Goal: Task Accomplishment & Management: Use online tool/utility

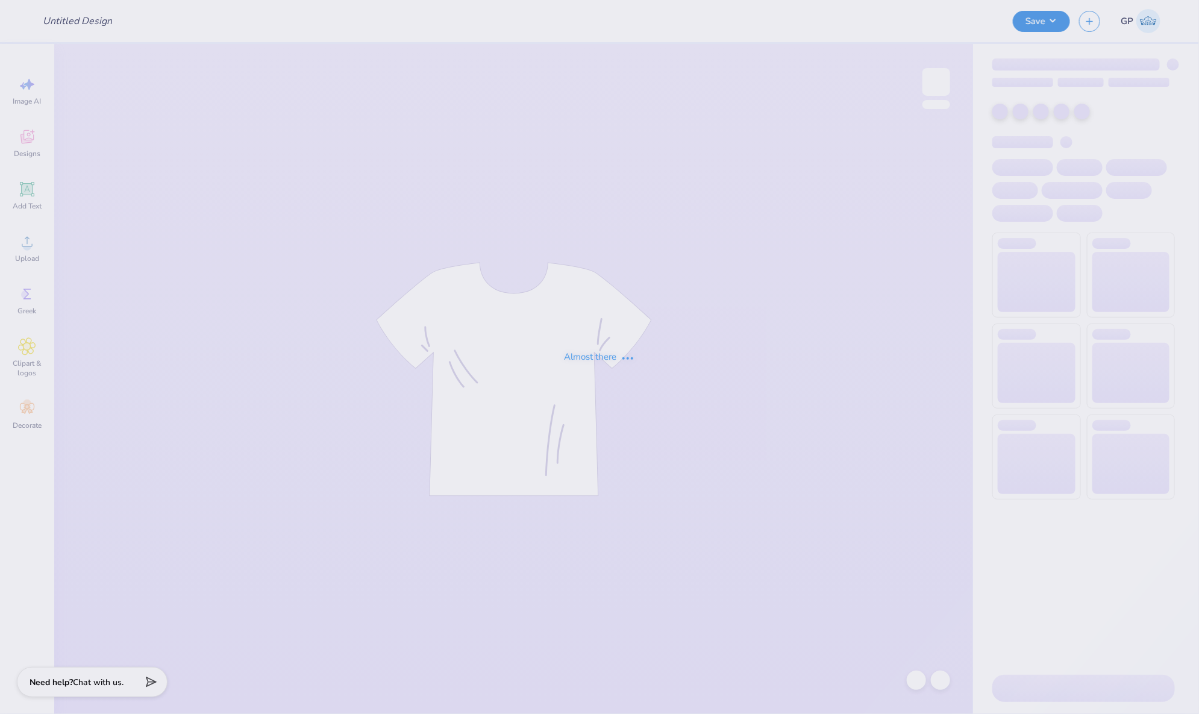
type input "[PERSON_NAME] : [GEOGRAPHIC_DATA]"
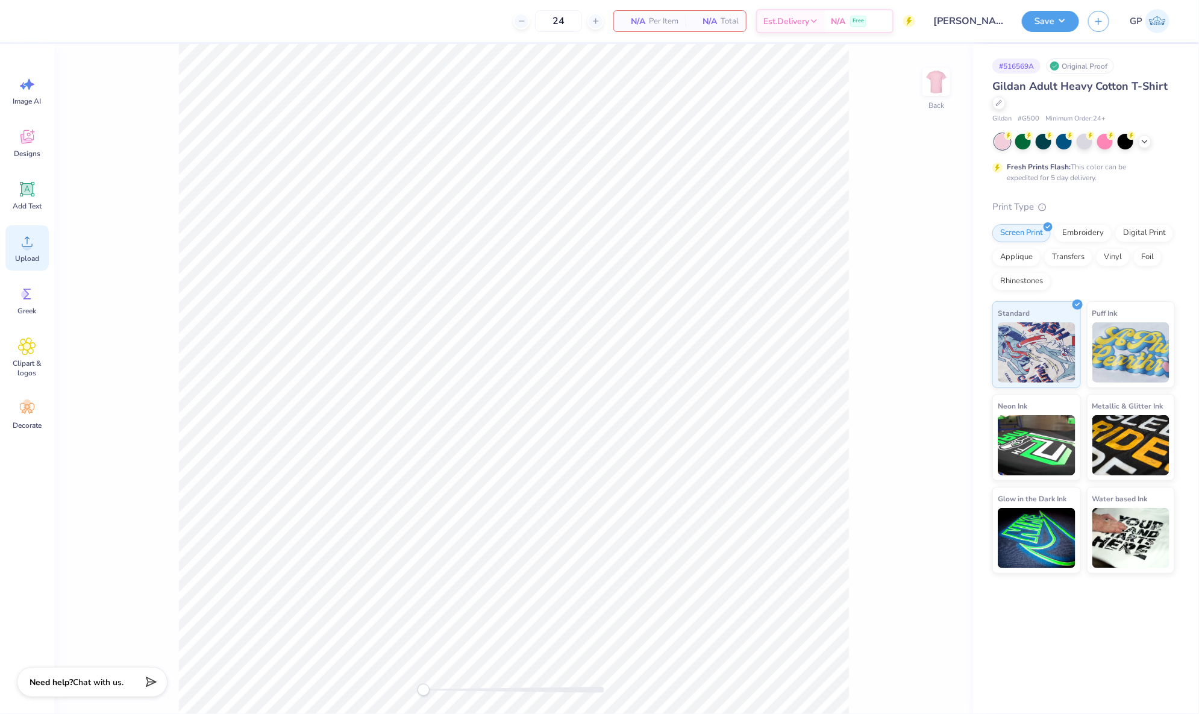
click at [30, 250] on icon at bounding box center [27, 242] width 18 height 18
click at [31, 196] on icon at bounding box center [27, 189] width 18 height 18
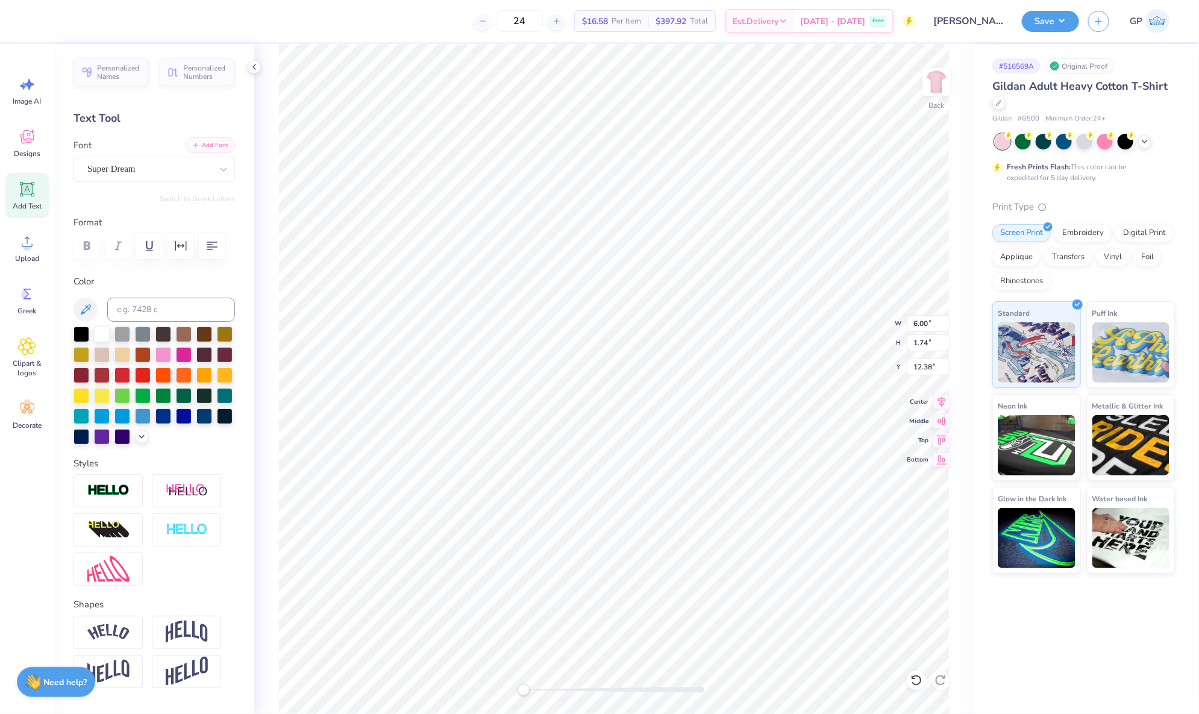
click at [198, 142] on button "Add Font" at bounding box center [210, 145] width 49 height 16
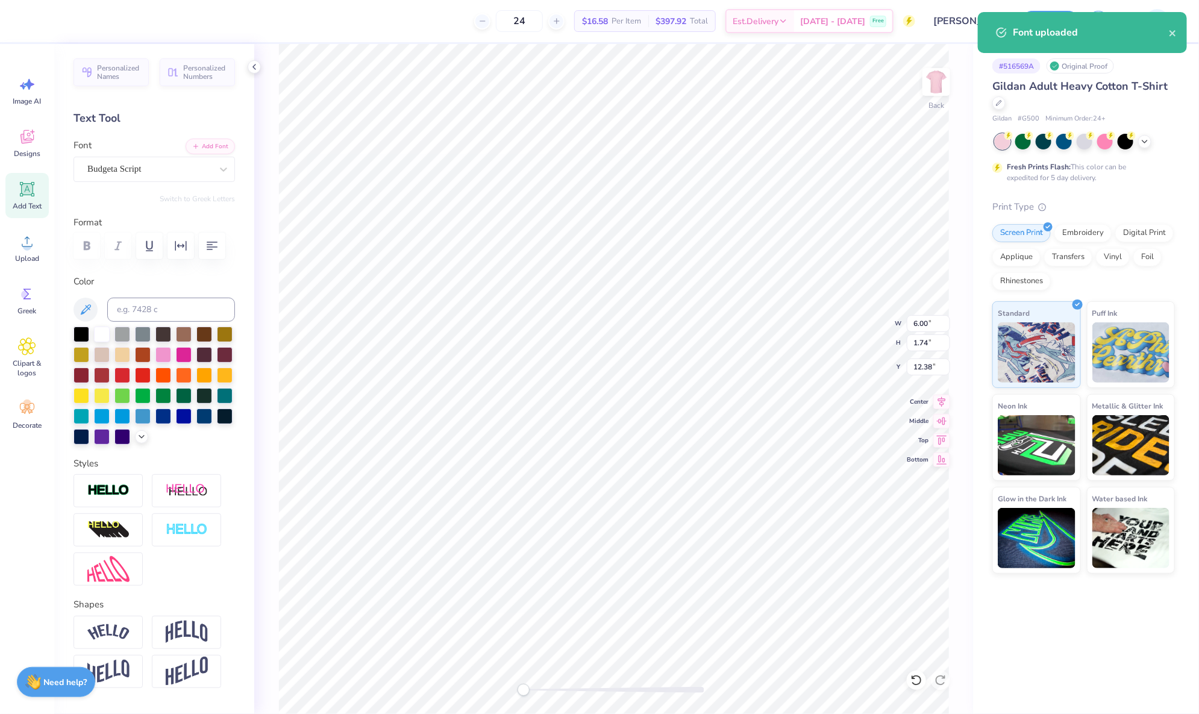
type textarea "Save Second Base"
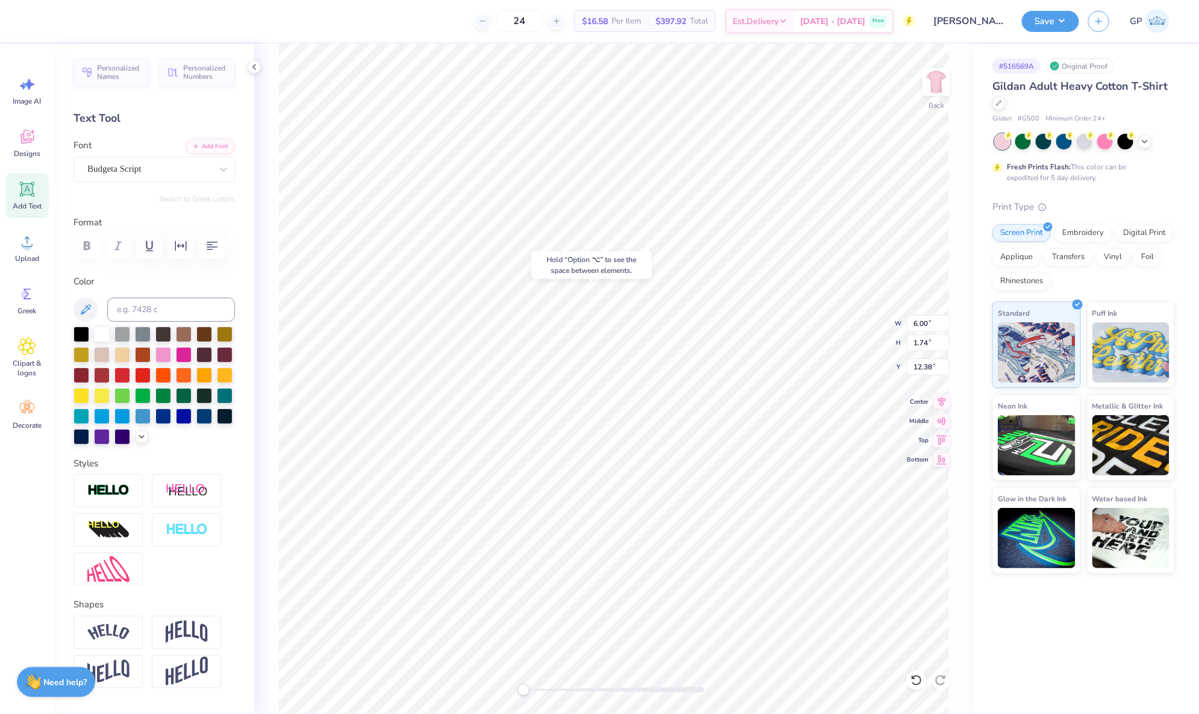
type input "10.89"
type input "10.19"
type input "8.16"
click at [30, 19] on div at bounding box center [32, 19] width 17 height 17
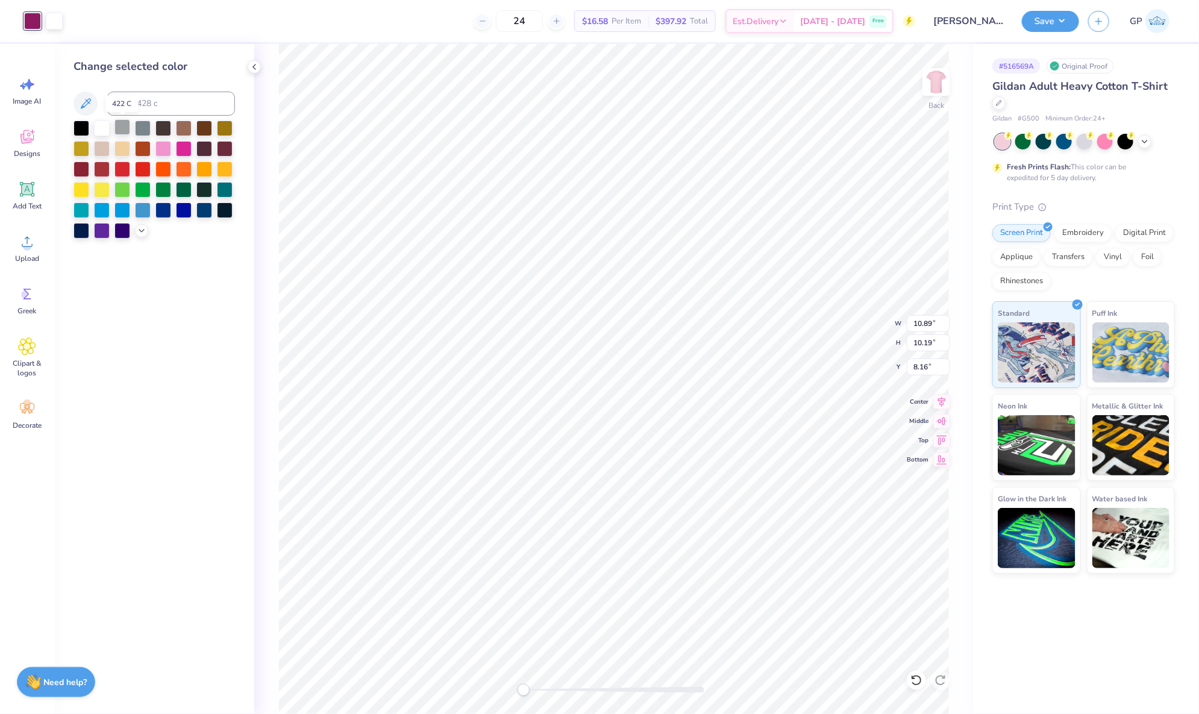
click at [123, 128] on div at bounding box center [122, 127] width 16 height 16
type input "10.88"
type input "1.49"
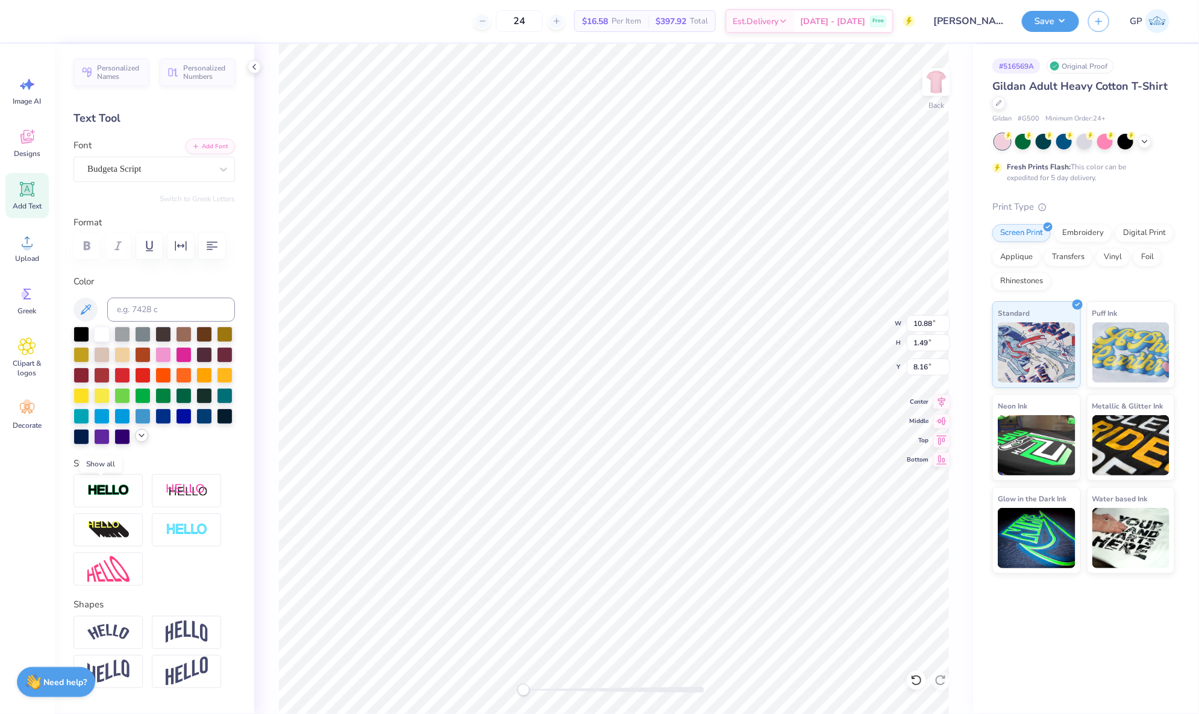
click at [137, 440] on icon at bounding box center [142, 436] width 10 height 10
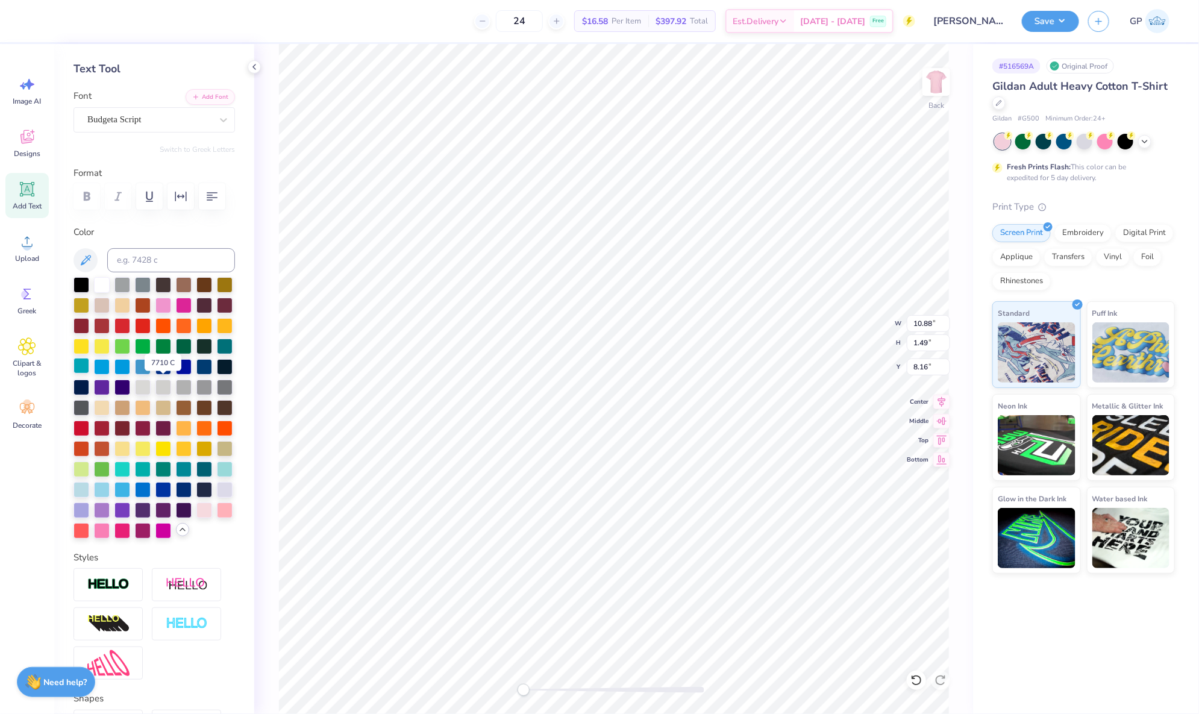
scroll to position [67, 0]
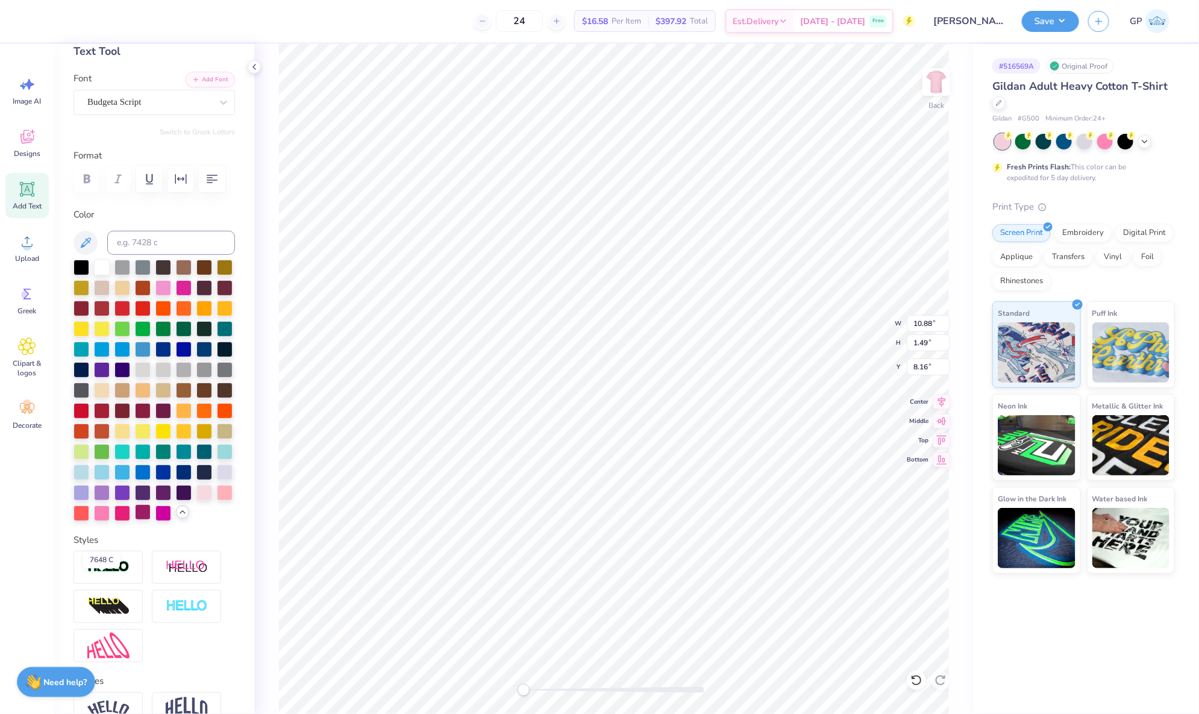
click at [135, 520] on div at bounding box center [143, 512] width 16 height 16
click at [192, 80] on icon "button" at bounding box center [195, 78] width 7 height 7
click at [189, 73] on button "Add Font" at bounding box center [210, 78] width 49 height 16
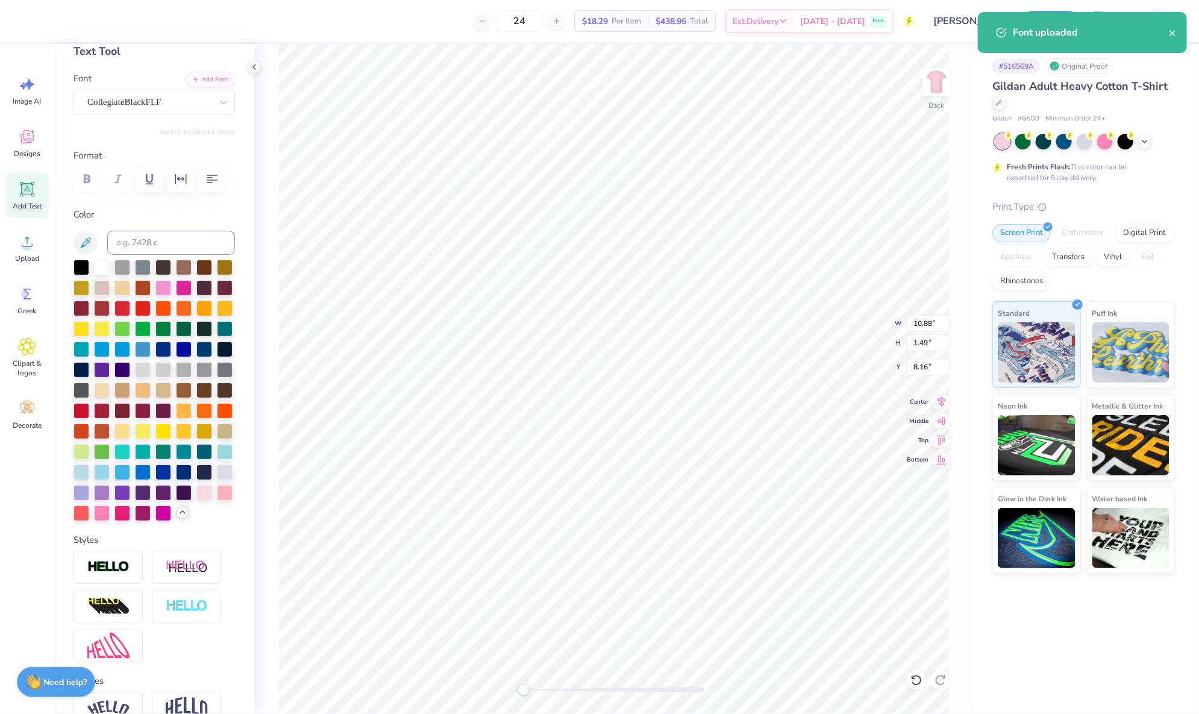
scroll to position [14, 4]
paste textarea "AEPHI X HILLEL"
type textarea "AEPHI X HILLEL"
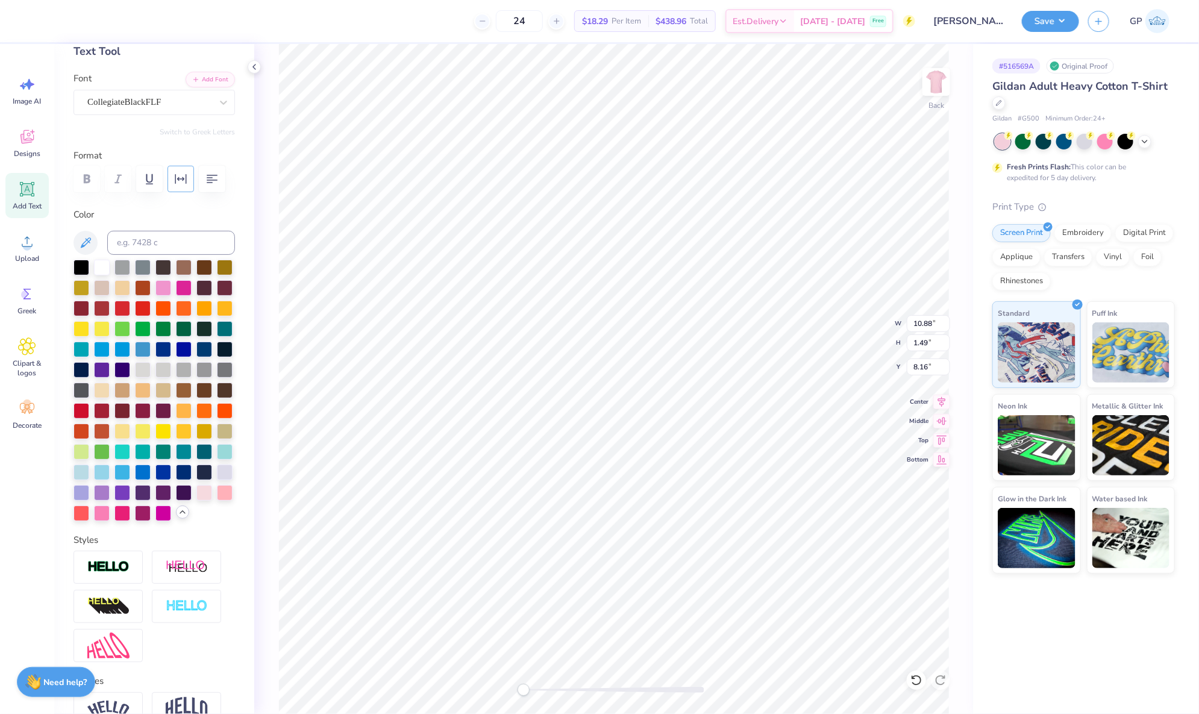
click at [181, 175] on icon "button" at bounding box center [180, 179] width 14 height 14
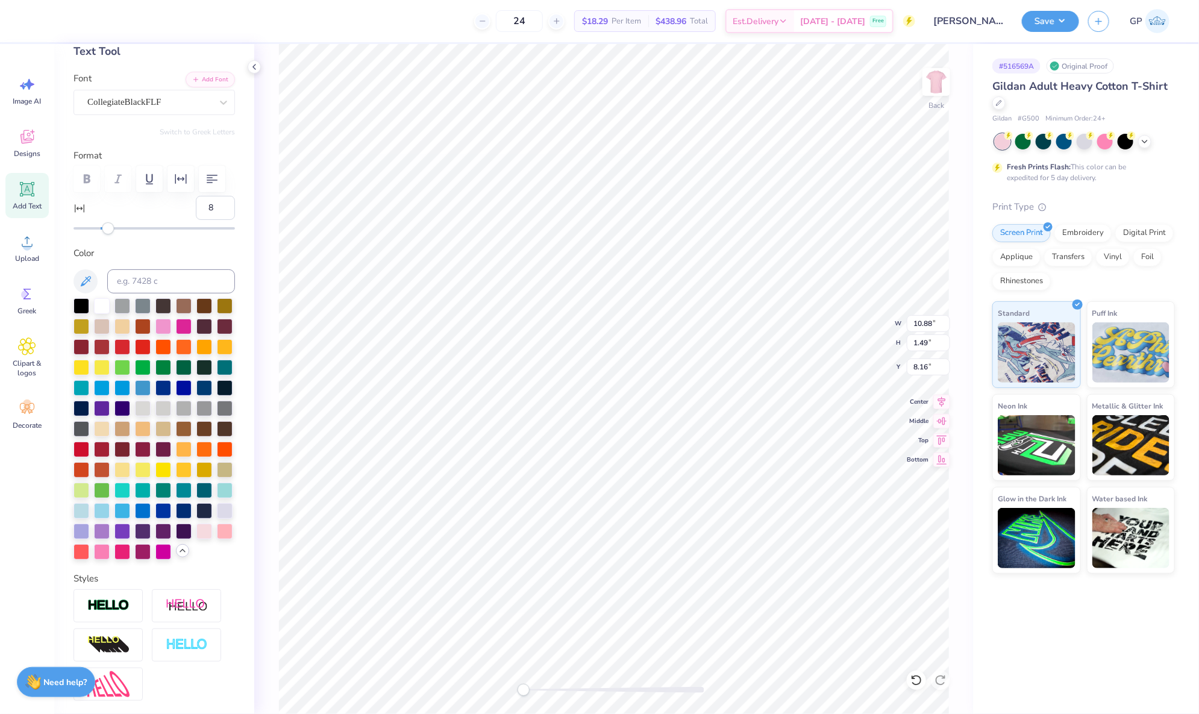
type input "9"
drag, startPoint x: 97, startPoint y: 255, endPoint x: 109, endPoint y: 258, distance: 12.6
click at [109, 234] on div "Accessibility label" at bounding box center [108, 228] width 12 height 12
click at [556, 686] on div at bounding box center [613, 690] width 181 height 12
type input "7"
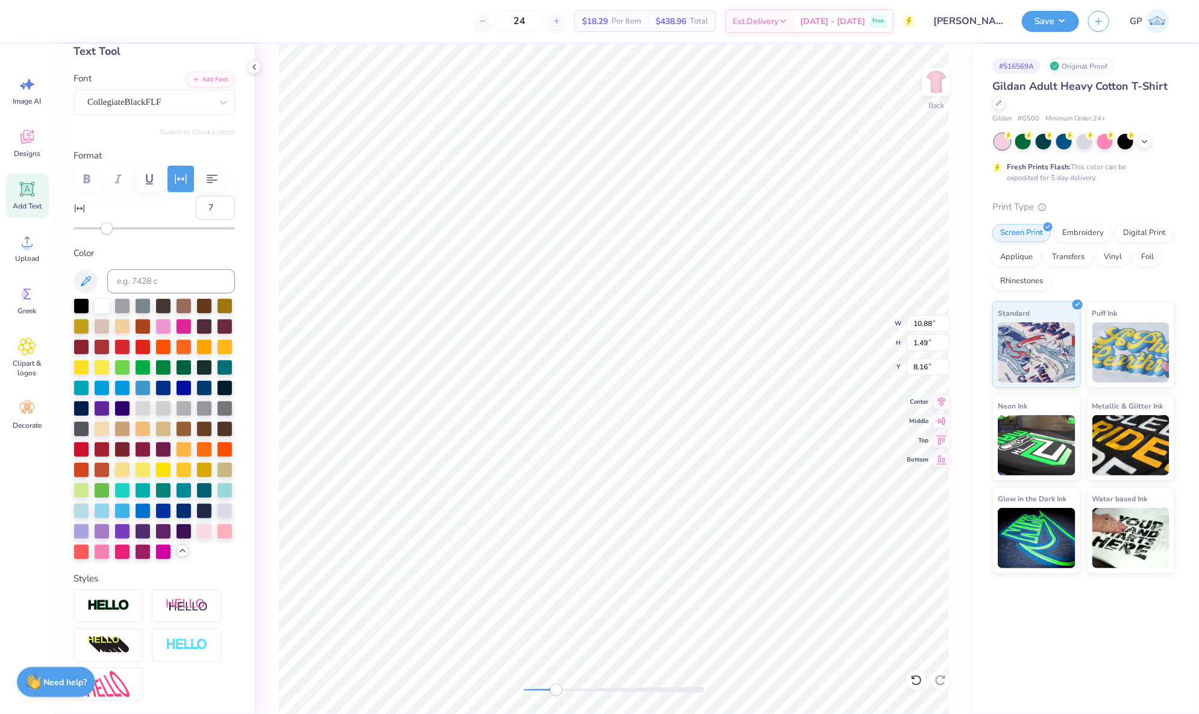
click at [107, 234] on div "Accessibility label" at bounding box center [107, 228] width 12 height 12
type input "6"
click at [106, 234] on div "Accessibility label" at bounding box center [105, 228] width 12 height 12
click at [503, 684] on div "Back W 10.88 10.88 " H 1.49 1.49 " Y 8.16 8.16 " Center Middle Top Bottom" at bounding box center [613, 379] width 719 height 670
type input "0"
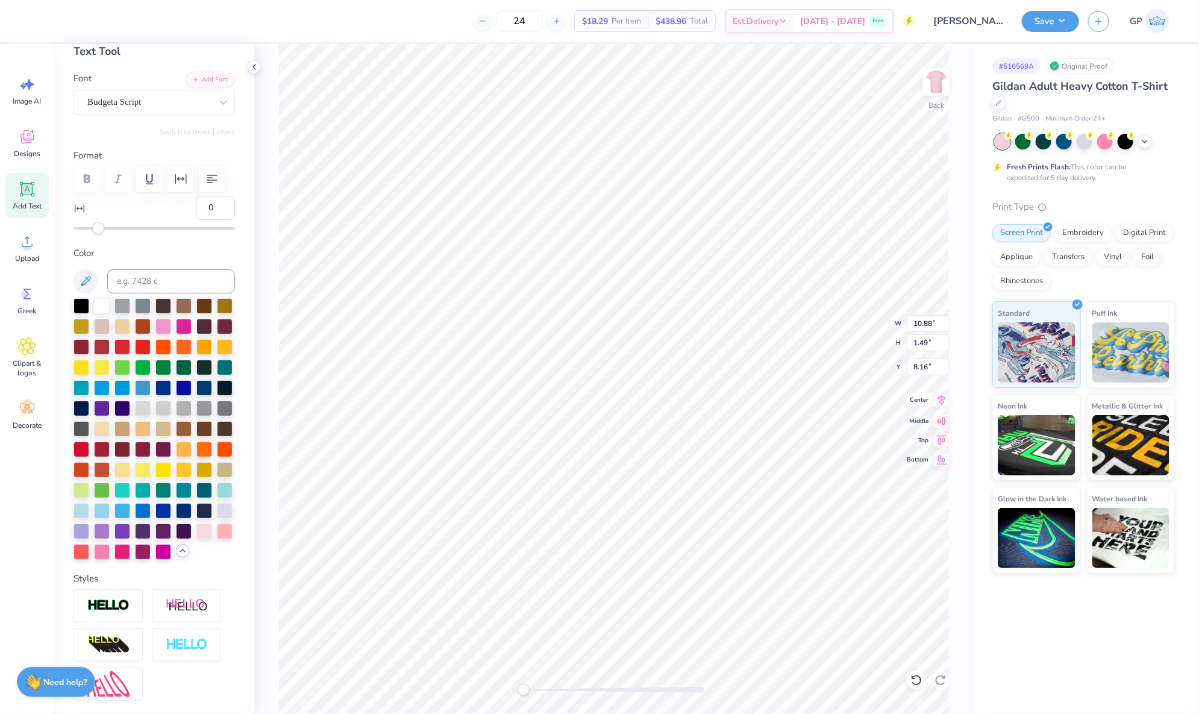
click at [946, 399] on icon at bounding box center [941, 400] width 17 height 14
type input "8.99"
type input "0.78"
type input "9.79"
type input "6"
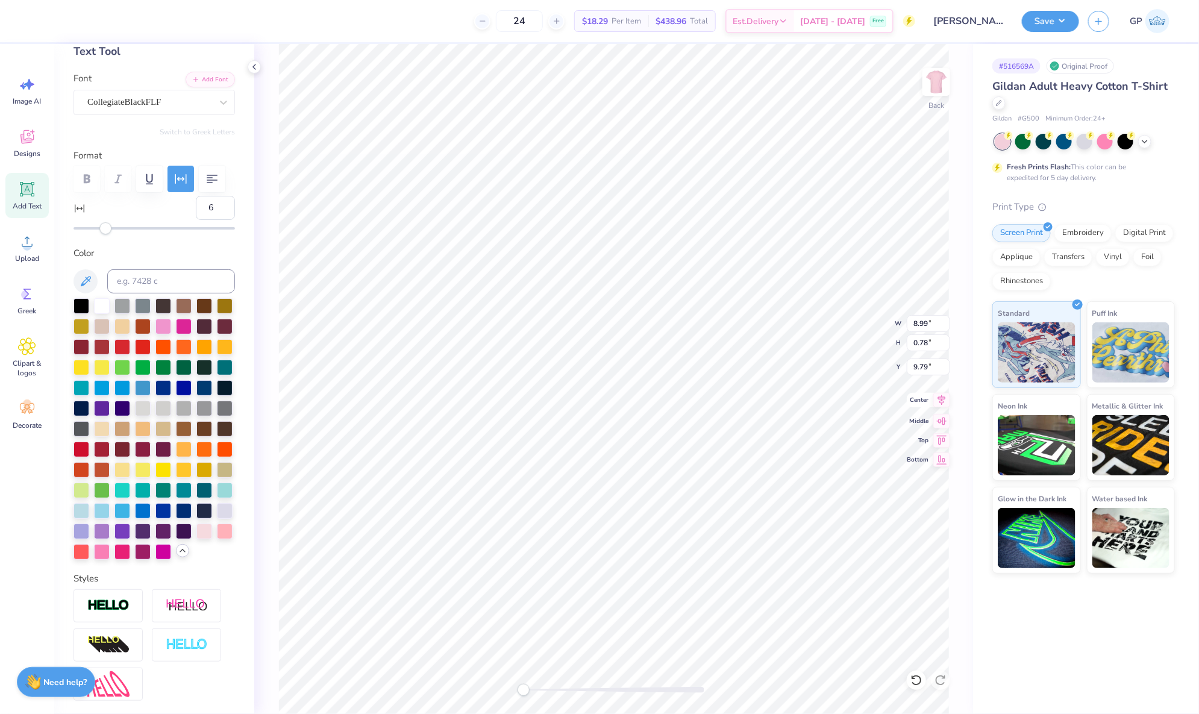
click at [935, 398] on icon at bounding box center [941, 400] width 17 height 14
type input "10.89"
type input "10.19"
type input "8.16"
click at [939, 398] on icon at bounding box center [941, 400] width 17 height 14
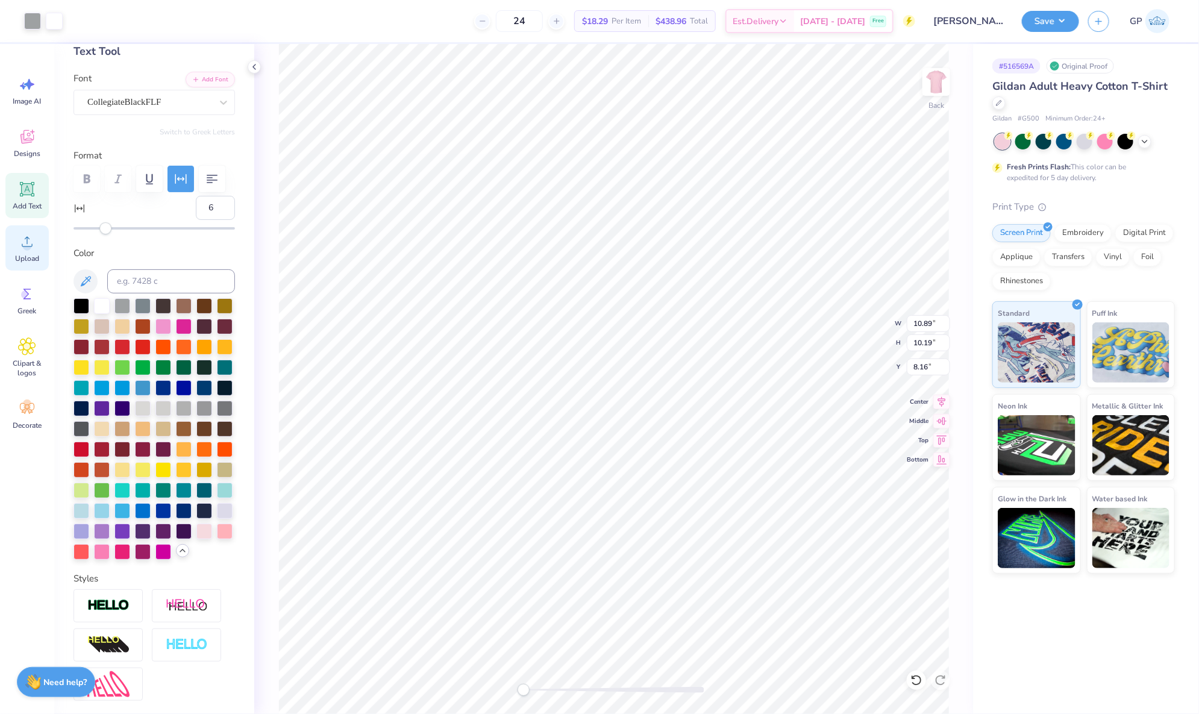
click at [28, 243] on circle at bounding box center [27, 246] width 8 height 8
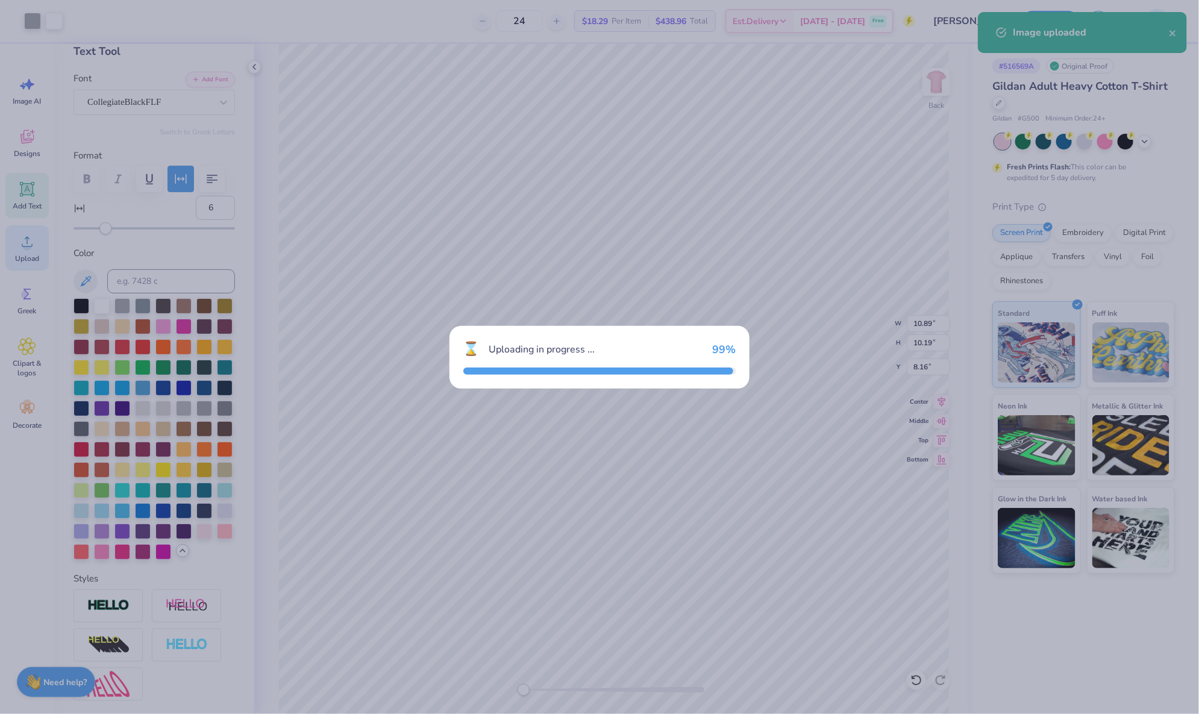
type input "9.12"
type input "7.54"
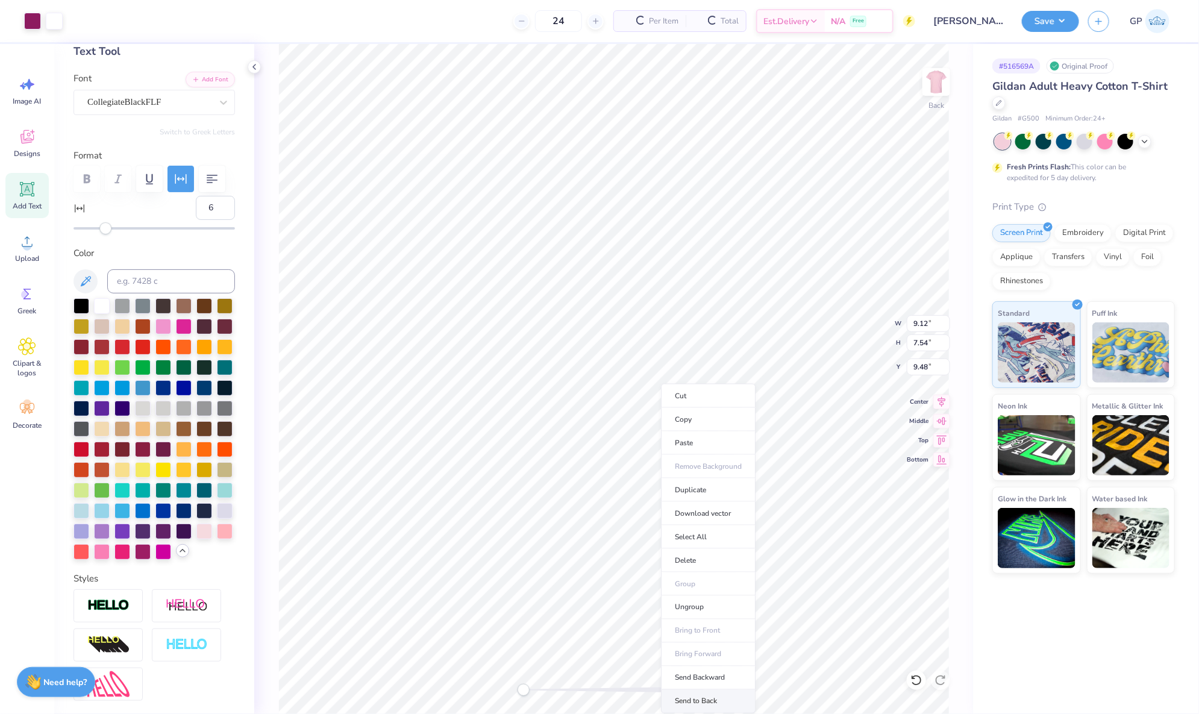
click at [696, 698] on li "Send to Back" at bounding box center [708, 701] width 95 height 23
type input "10.80"
type input "10.89"
type input "10.19"
type input "8.16"
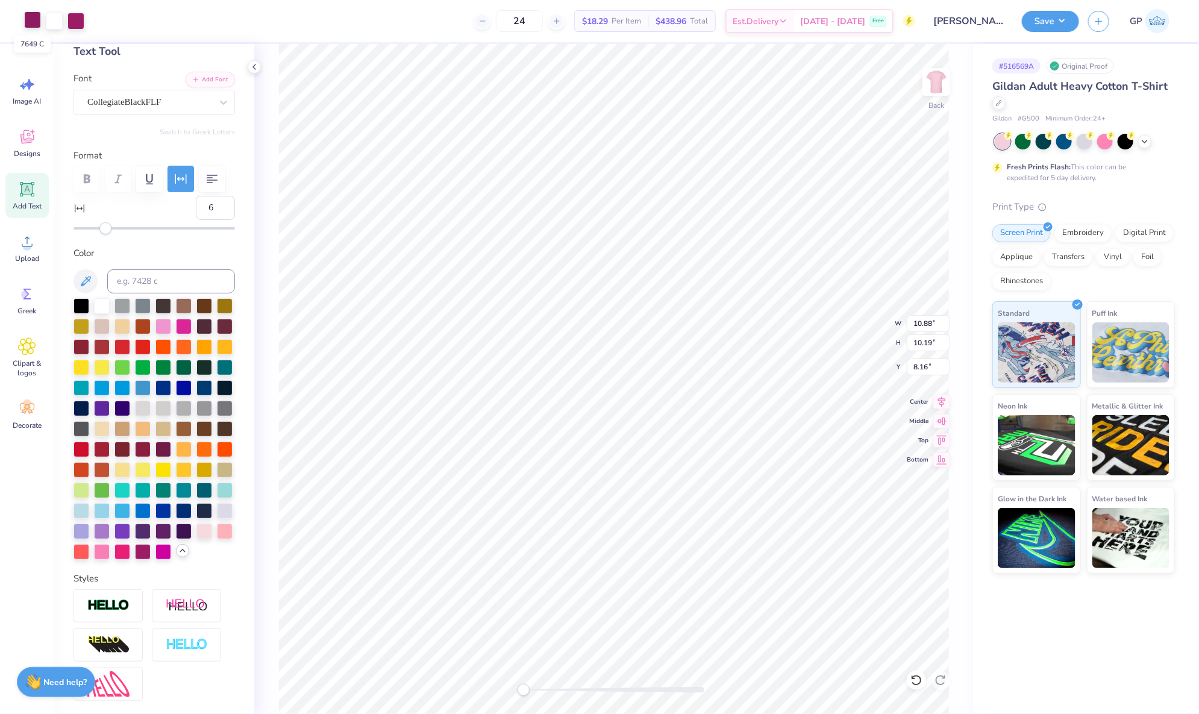
click at [34, 19] on div at bounding box center [32, 19] width 17 height 17
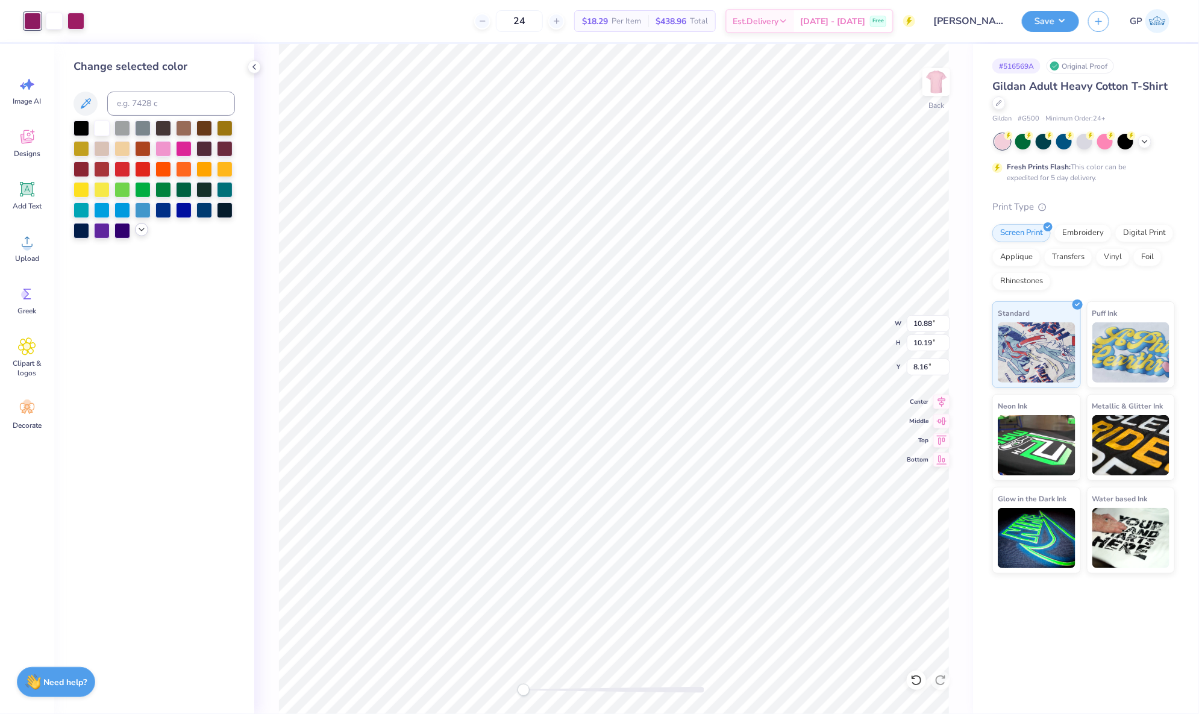
click at [137, 228] on icon at bounding box center [142, 230] width 10 height 10
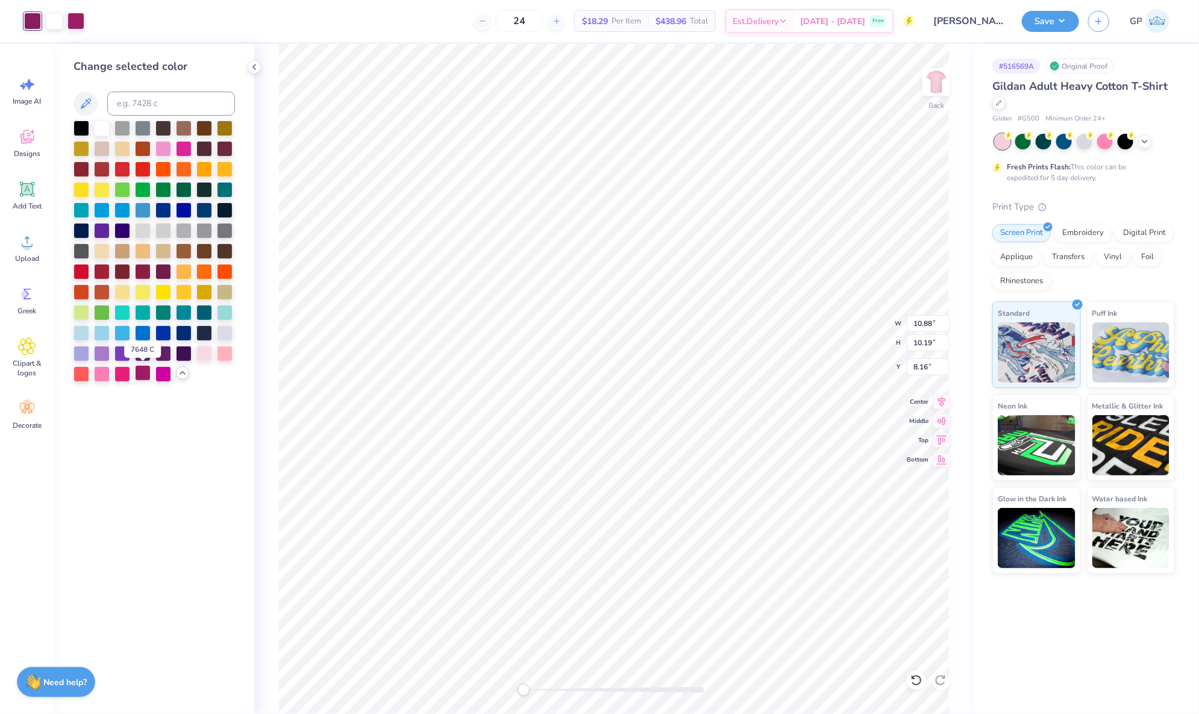
click at [144, 371] on div at bounding box center [143, 373] width 16 height 16
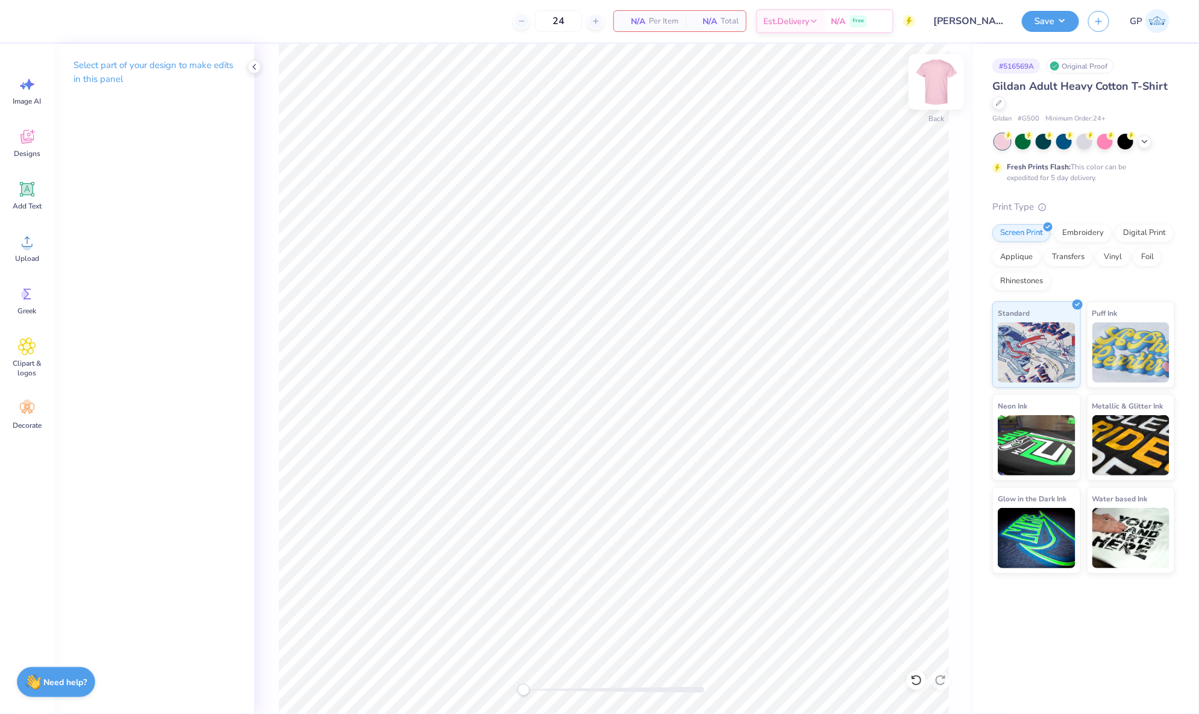
click at [932, 77] on img at bounding box center [936, 82] width 48 height 48
click at [932, 320] on input "10.70" at bounding box center [928, 323] width 43 height 17
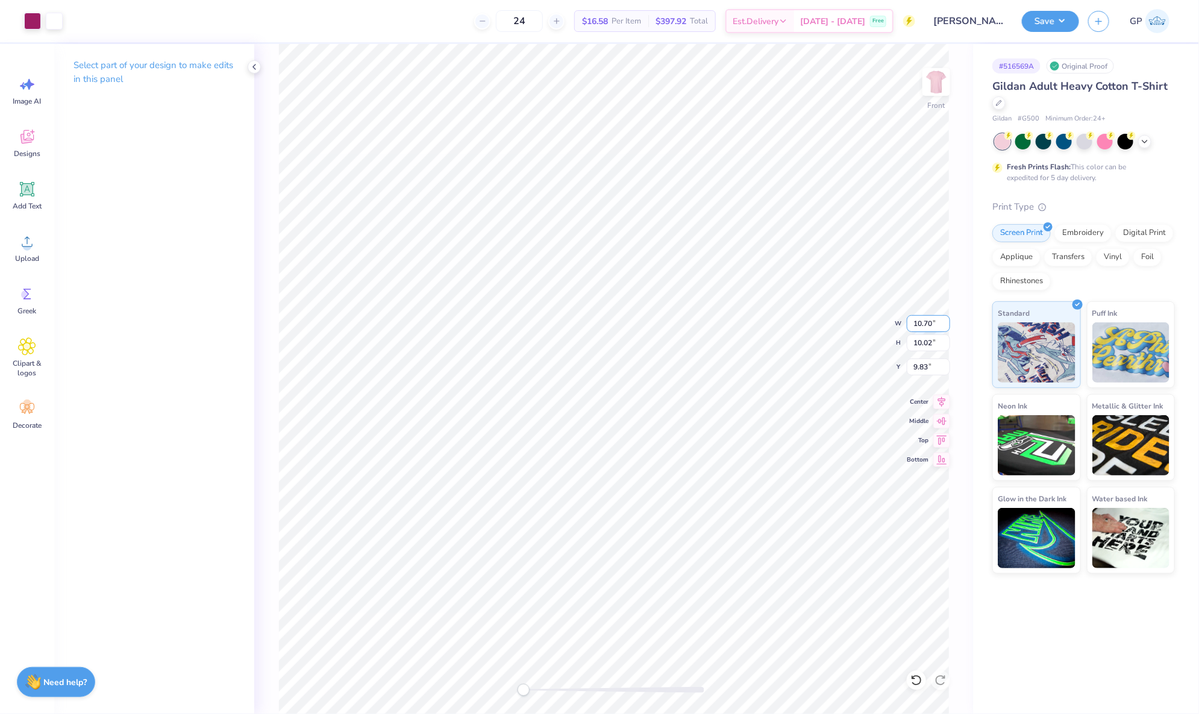
click at [932, 320] on input "10.70" at bounding box center [928, 323] width 43 height 17
type input "13.46"
type input "11.85"
type input "9.12"
click at [934, 318] on input "13.46" at bounding box center [928, 323] width 43 height 17
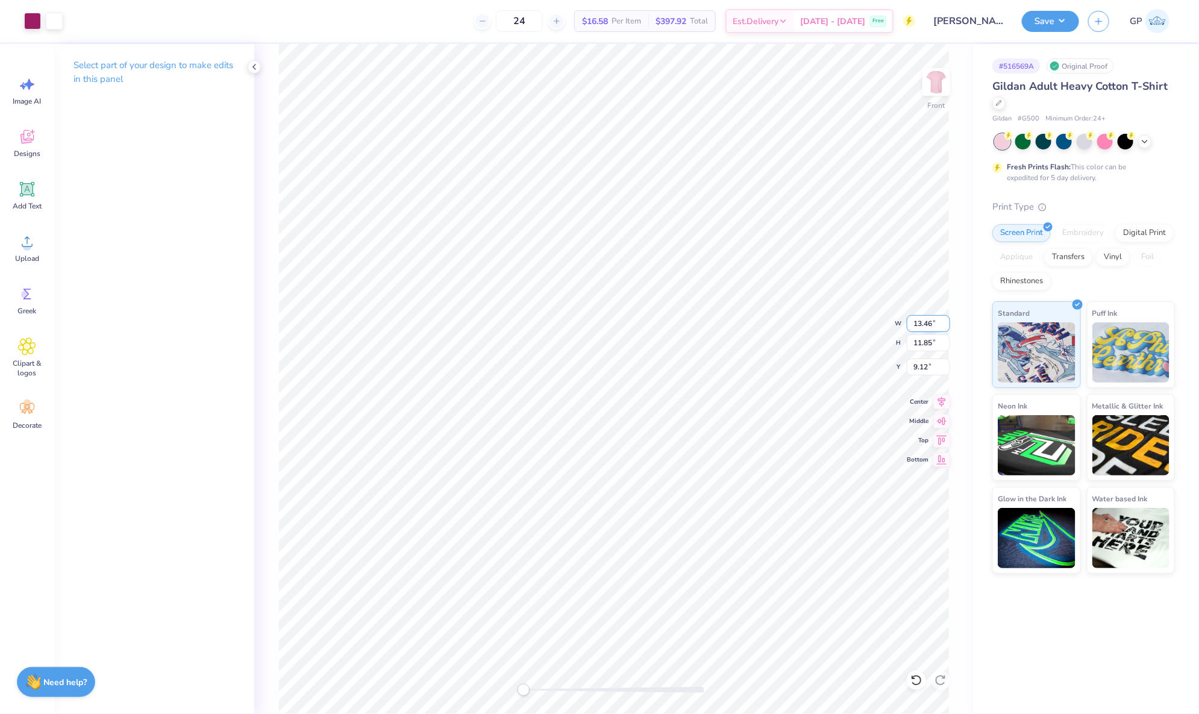
click at [934, 318] on input "13.46" at bounding box center [928, 323] width 43 height 17
type input "8.99"
type input "8.85"
type input "10.34"
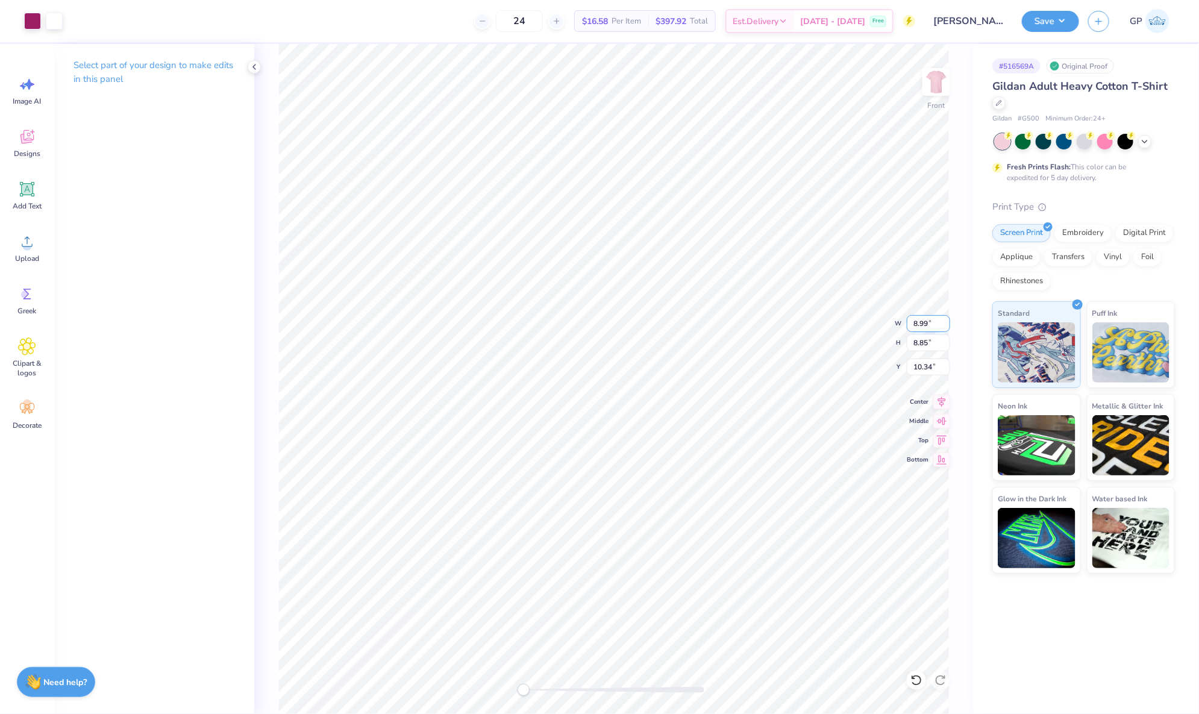
click at [934, 318] on input "8.99" at bounding box center [928, 323] width 43 height 17
type input "13.46"
type input "11.85"
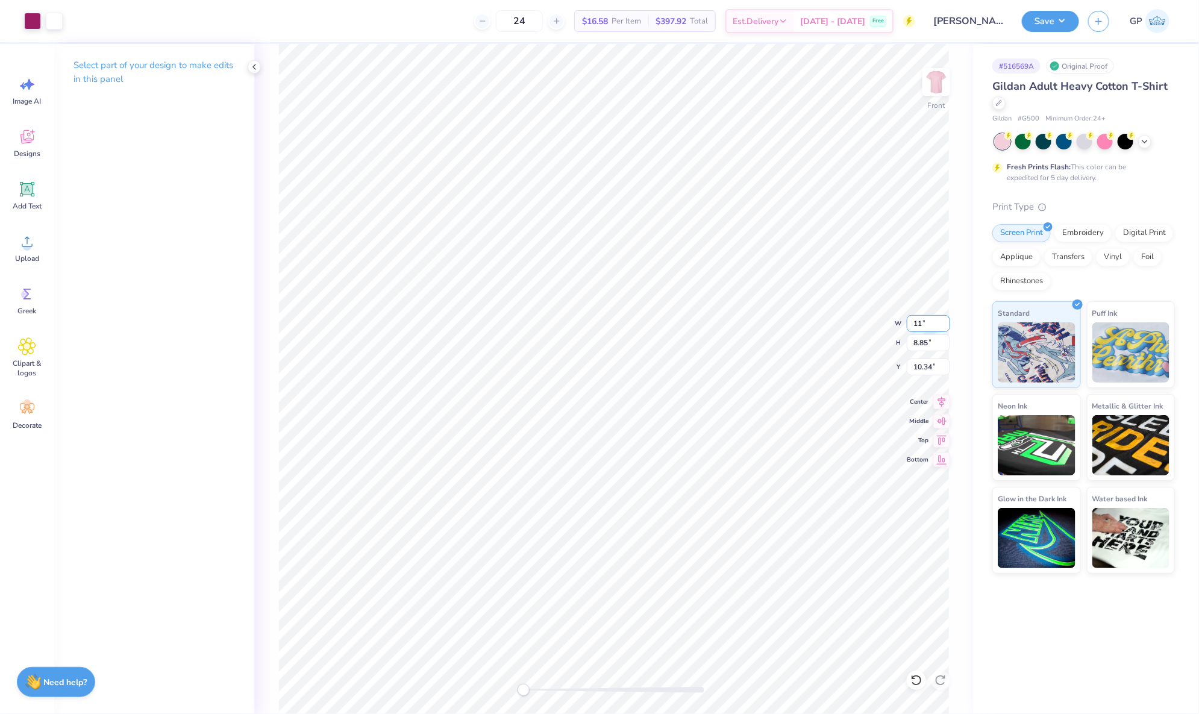
type input "9.19"
click at [934, 318] on input "13.46" at bounding box center [928, 323] width 43 height 17
type input "8.99"
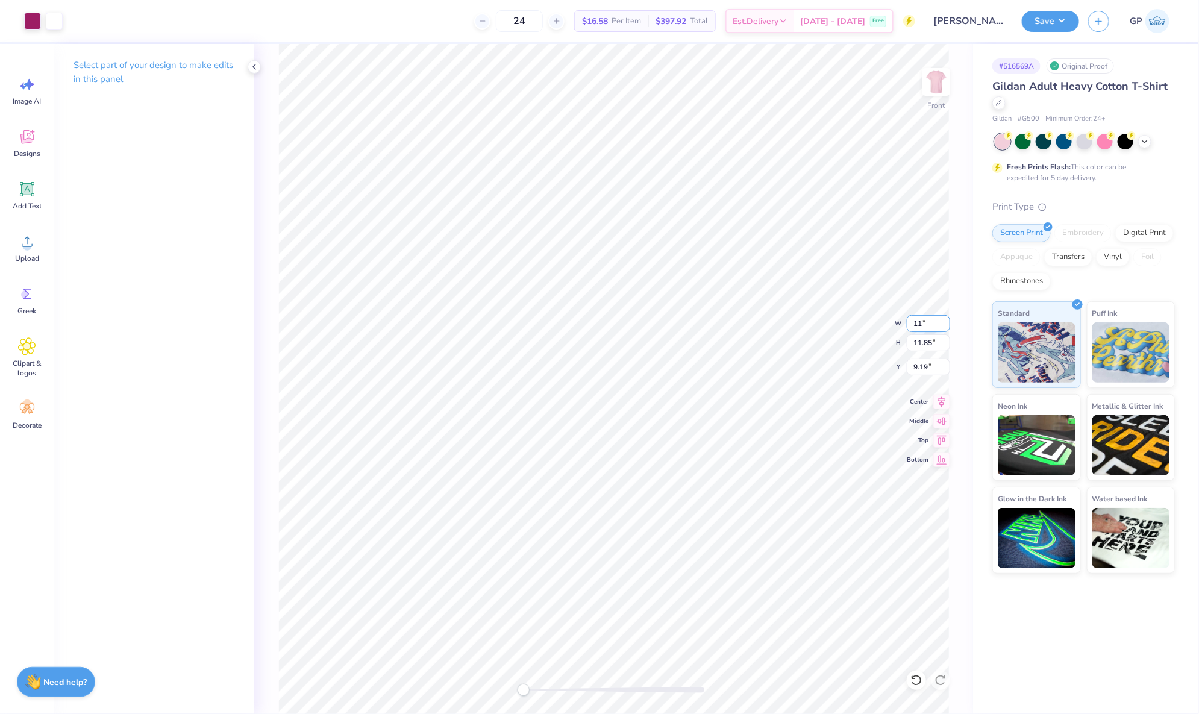
type input "8.85"
type input "3.00"
type input "13.44"
type input "11.84"
type input "2.83"
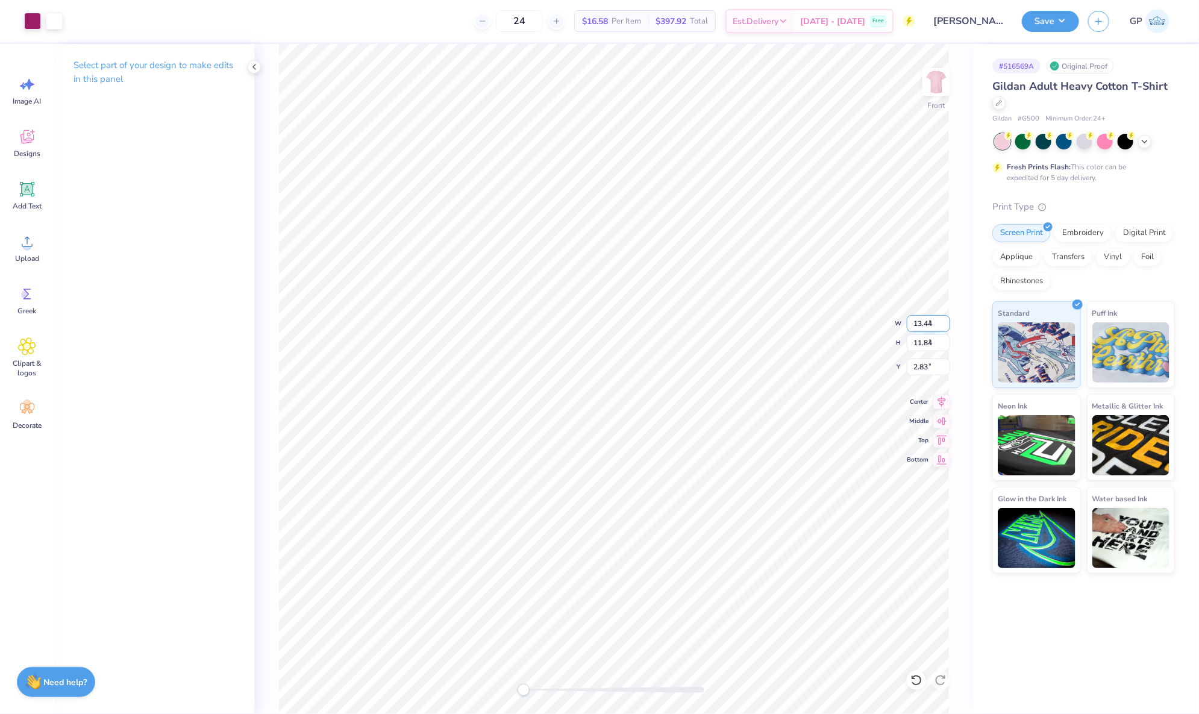
type input "9.01"
type input "8.86"
type input "2.97"
type input "12.81"
type input "11.42"
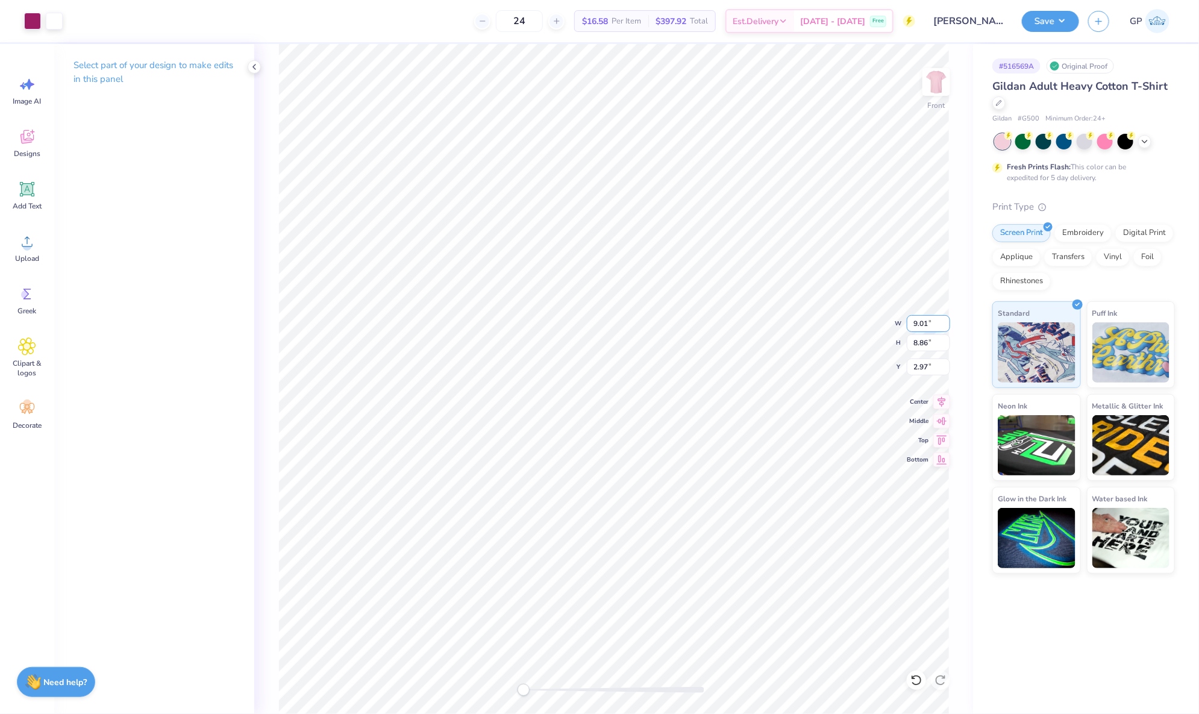
type input "2.83"
type input "11.81"
type input "10.77"
type input "2.58"
click at [926, 361] on input "2.58" at bounding box center [928, 366] width 43 height 17
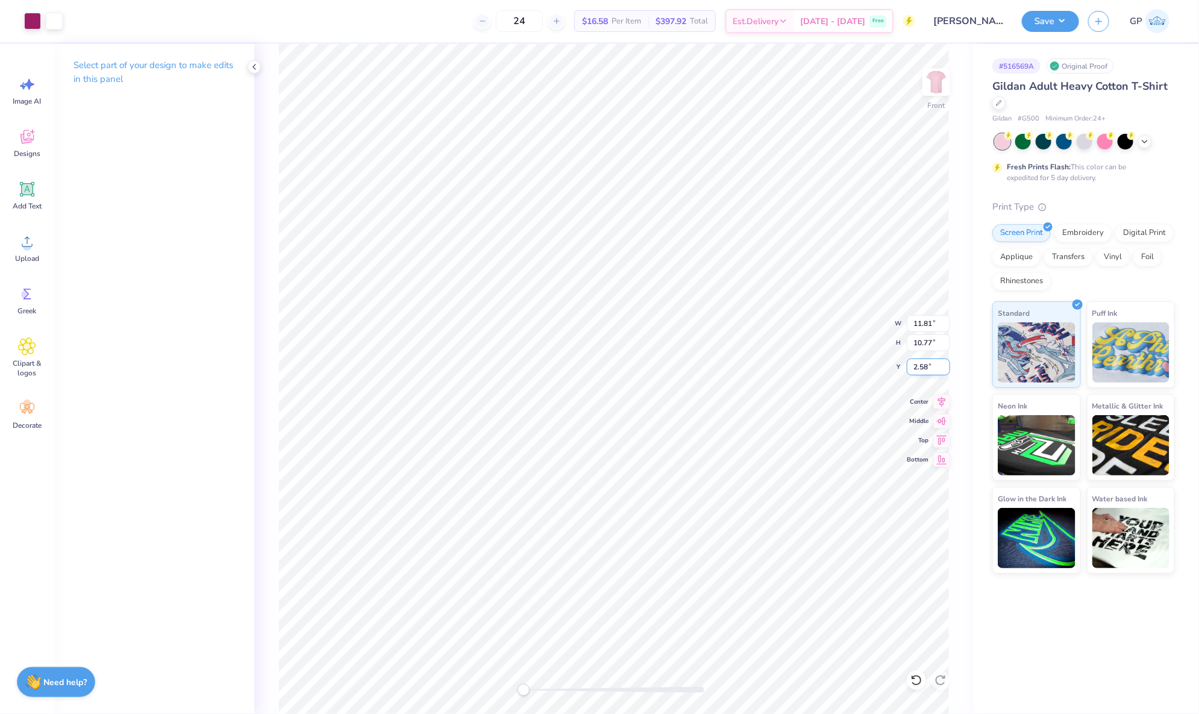
click at [926, 361] on input "2.58" at bounding box center [928, 366] width 43 height 17
type input "3.00"
click at [940, 77] on img at bounding box center [936, 82] width 48 height 48
type input "12.00"
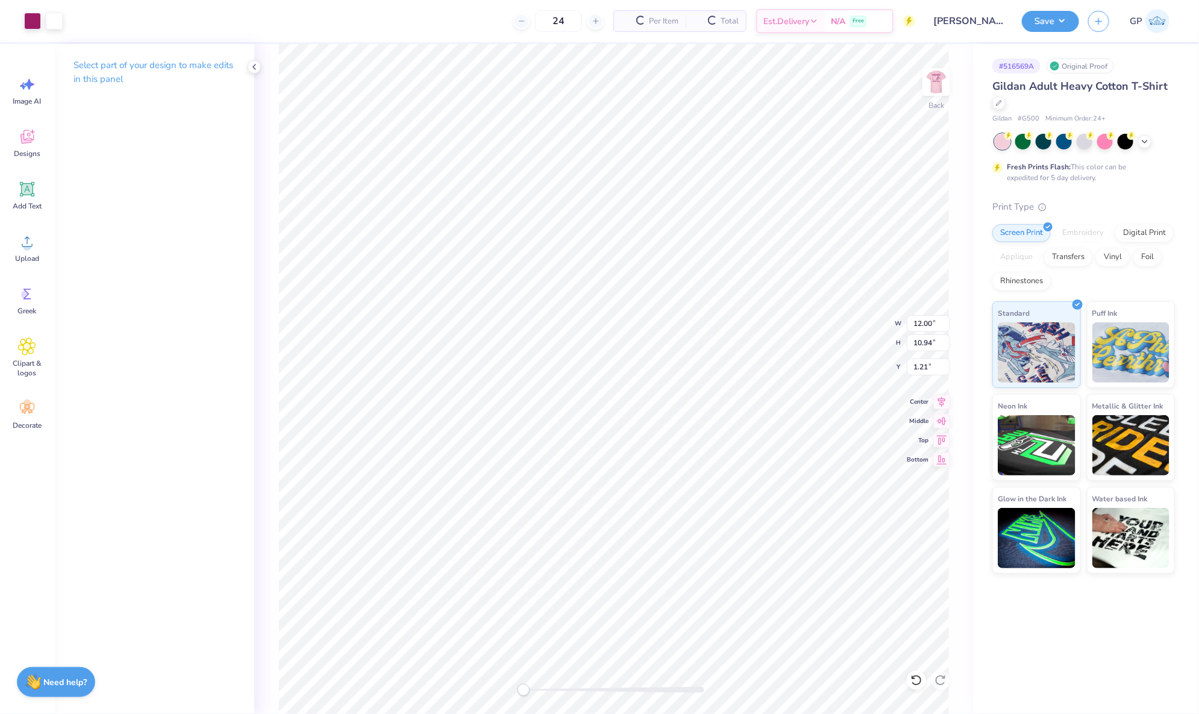
type input "10.94"
type input "1.21"
click at [37, 248] on div "Upload" at bounding box center [26, 247] width 43 height 45
click at [927, 318] on input "14.27" at bounding box center [928, 323] width 43 height 17
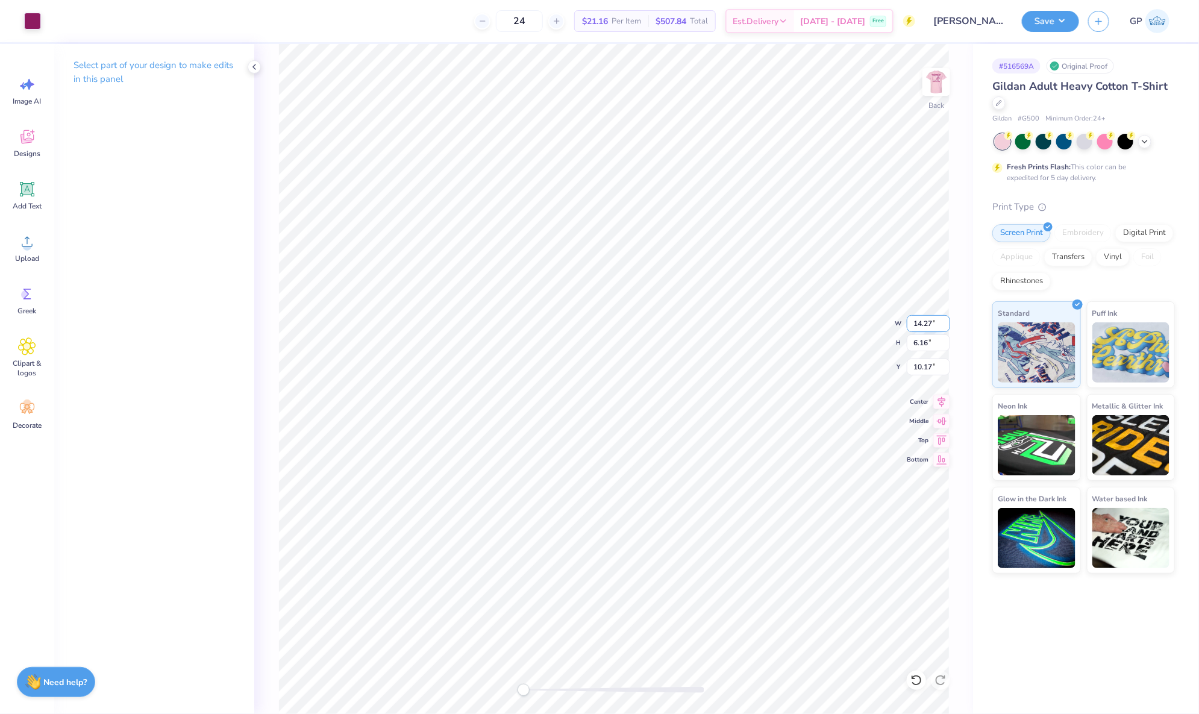
click at [927, 318] on input "14.27" at bounding box center [928, 323] width 43 height 17
type input "3.5"
click at [924, 370] on input "10.17" at bounding box center [928, 366] width 43 height 17
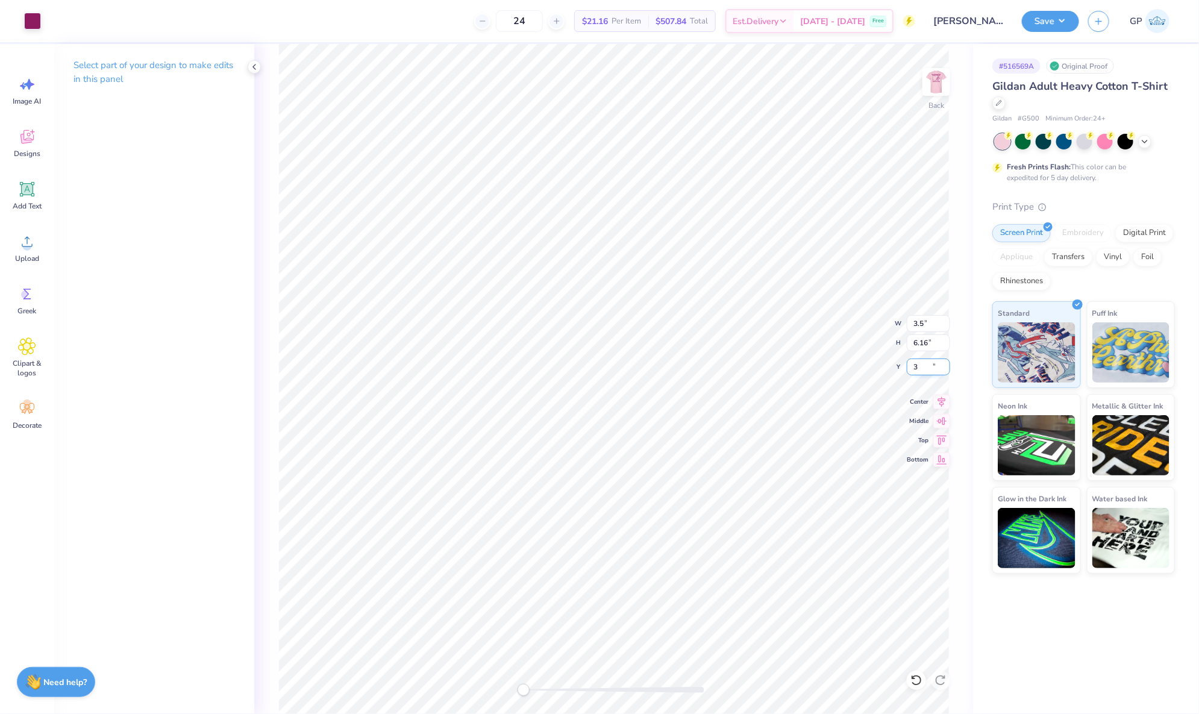
type input "3"
click at [929, 81] on img at bounding box center [936, 82] width 48 height 48
type input "9.79"
type input "9.30"
type input "4.23"
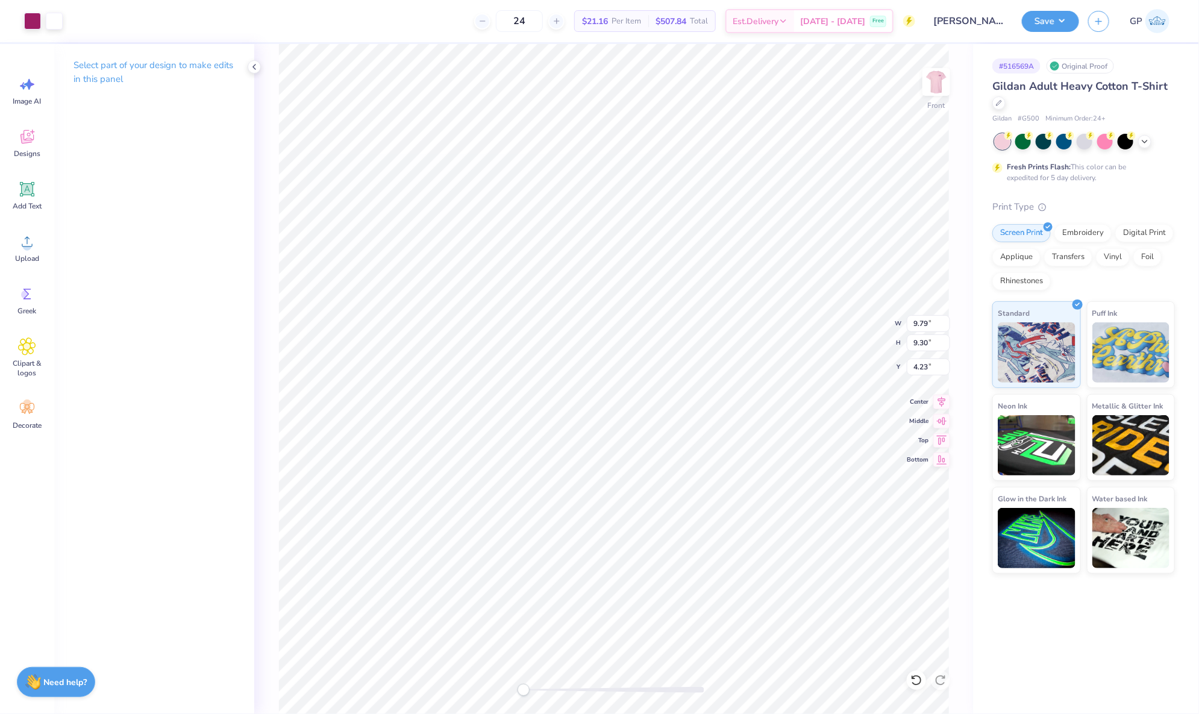
type input "12.26"
type input "10.95"
click at [930, 369] on input "3.03" at bounding box center [928, 366] width 43 height 17
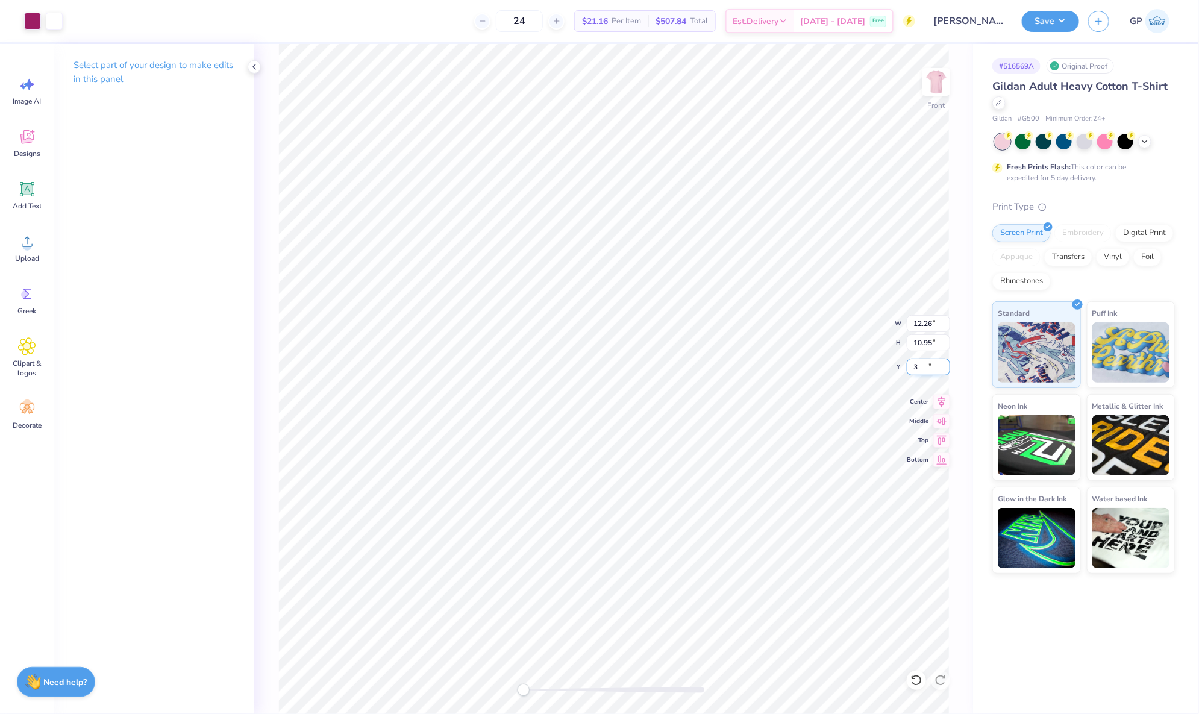
type input "3.00"
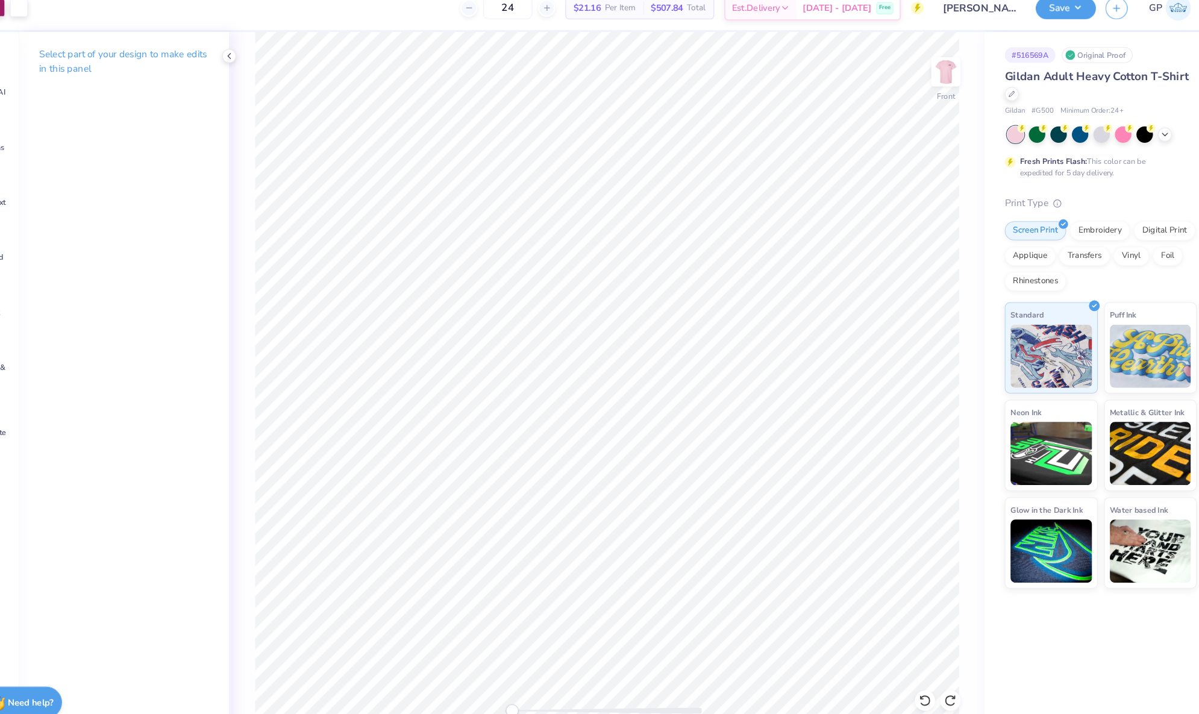
click at [526, 36] on div "Art colors 24 $21.16 Per Item $507.84 Total Est. Delivery [DATE] - [DATE] Free …" at bounding box center [599, 357] width 1199 height 714
type input "13.03"
type input "11.80"
type input "2.07"
type input "12.11"
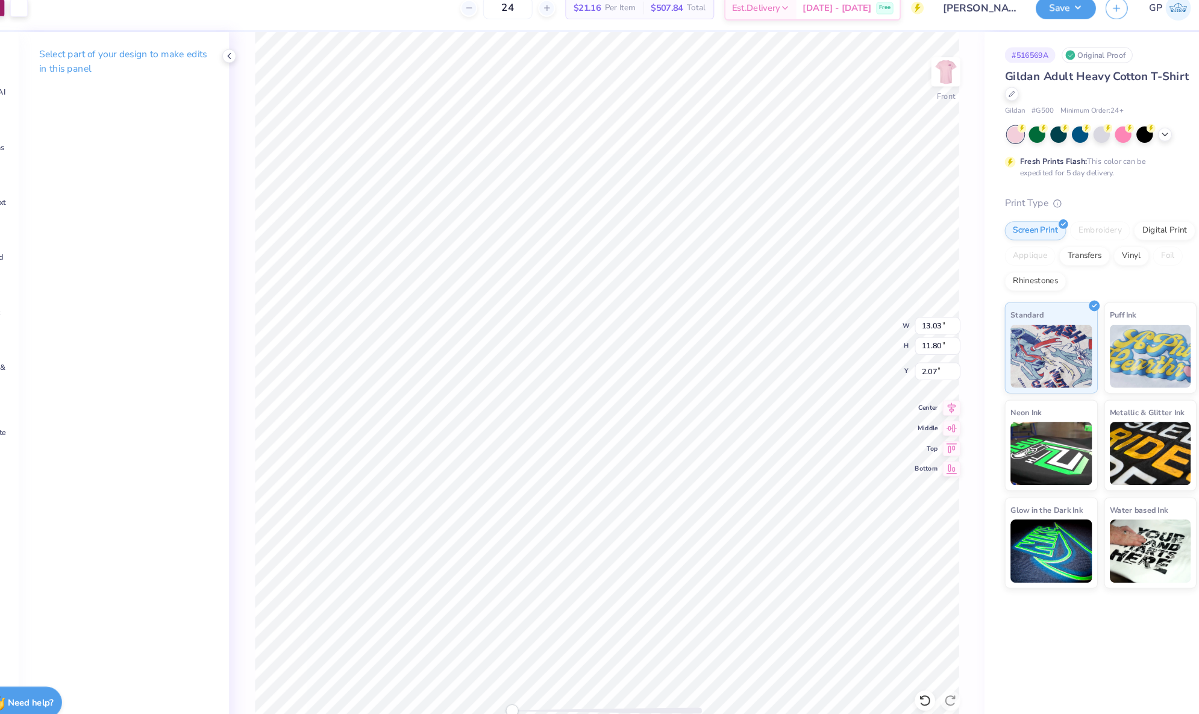
type input "11.18"
click at [930, 364] on input "2.53" at bounding box center [928, 366] width 43 height 17
type input "3.00"
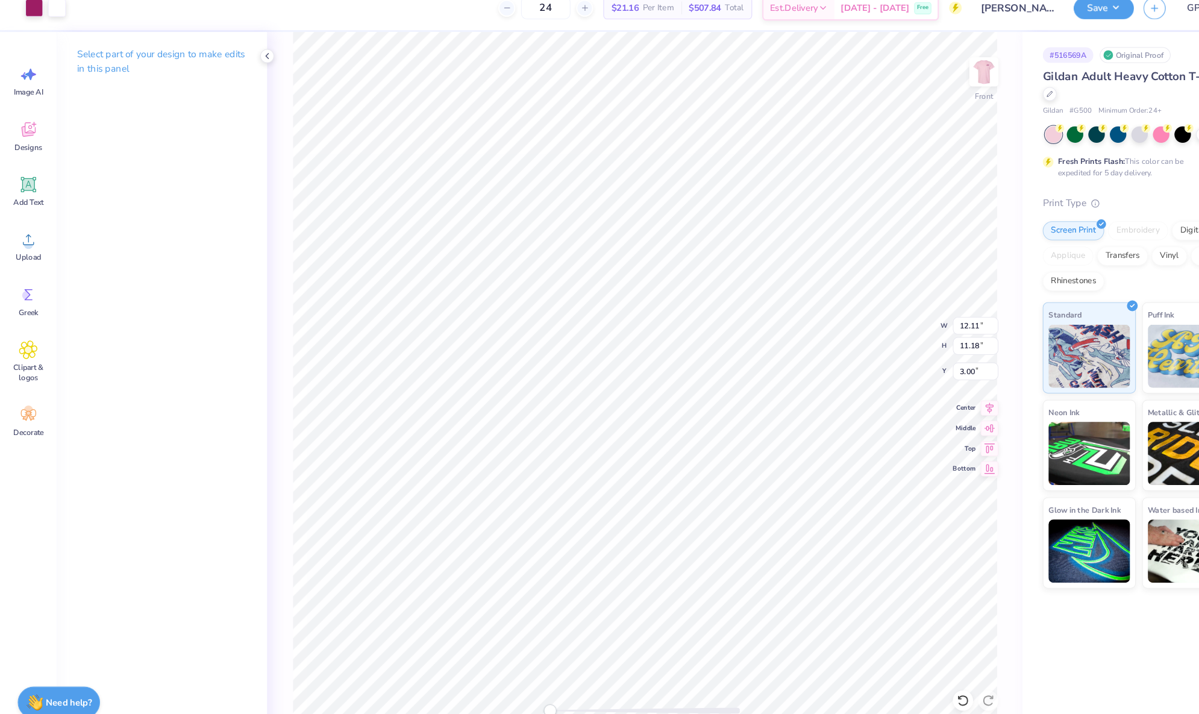
click at [1041, 32] on div "Save GP" at bounding box center [1110, 21] width 177 height 42
click at [928, 89] on img at bounding box center [936, 82] width 48 height 48
type input "12.30"
type input "11.36"
type input "1.21"
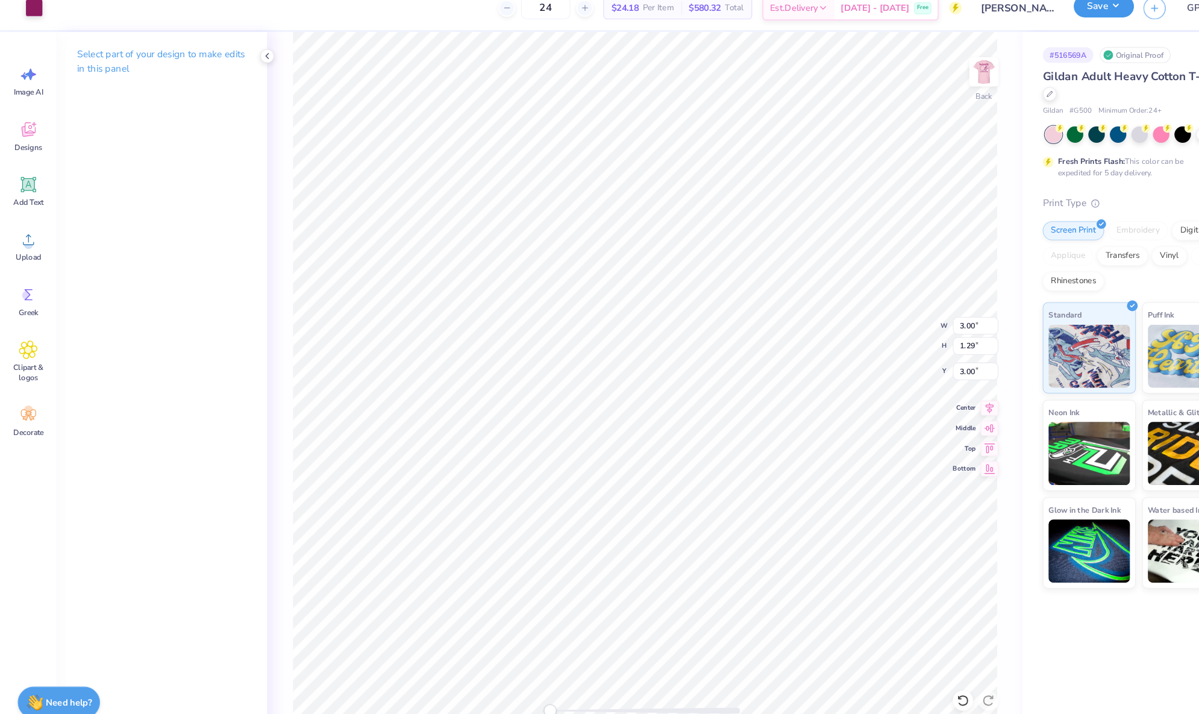
click at [1037, 27] on button "Save" at bounding box center [1050, 19] width 57 height 21
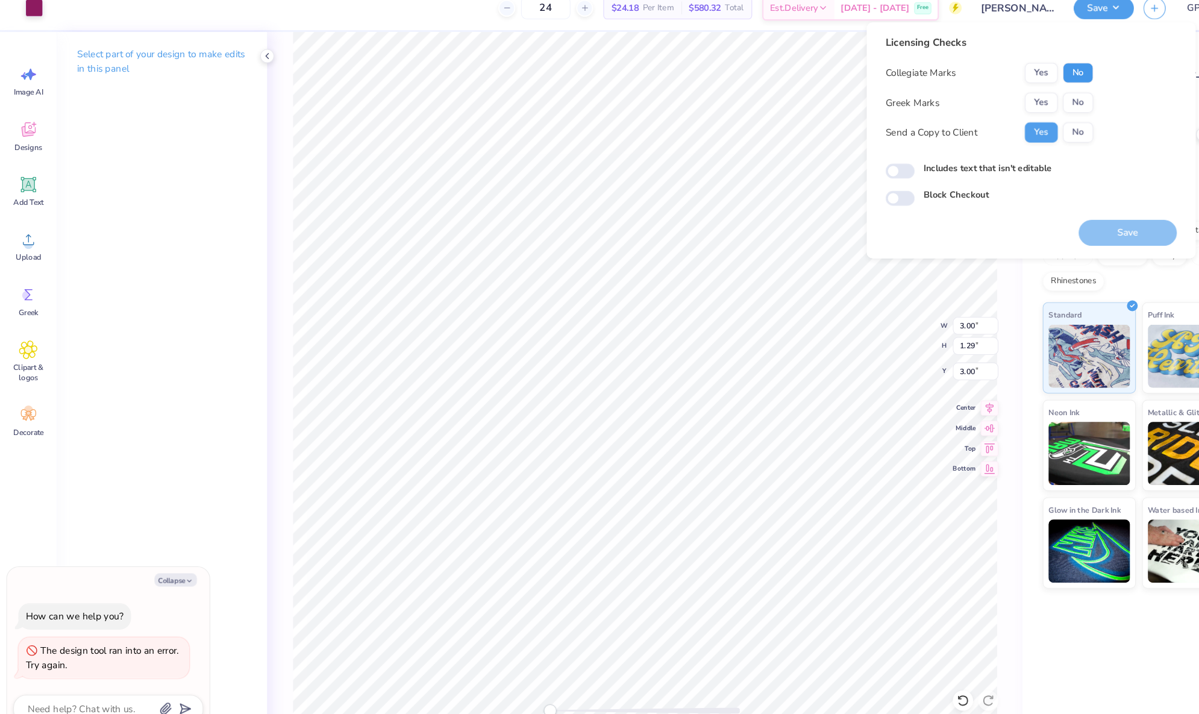
click at [1026, 81] on button "No" at bounding box center [1025, 82] width 29 height 19
click at [988, 117] on button "Yes" at bounding box center [990, 111] width 31 height 19
type textarea "x"
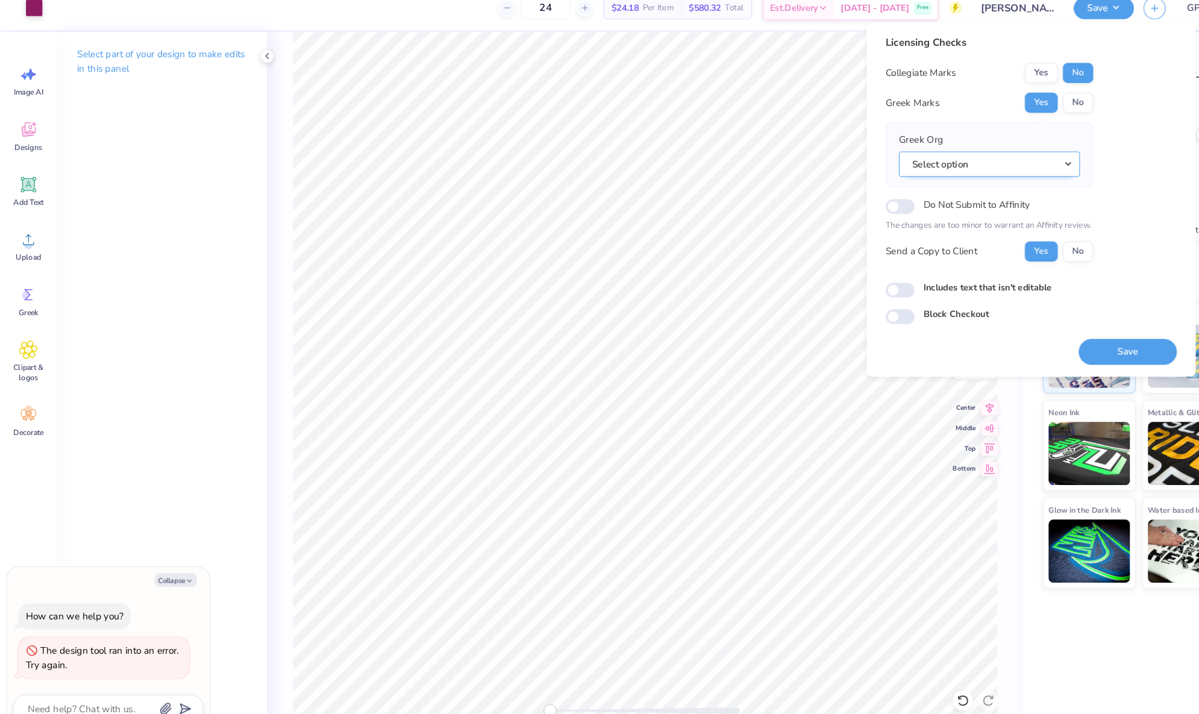
click at [915, 163] on button "Select option" at bounding box center [941, 169] width 172 height 25
click at [914, 166] on button "Select option" at bounding box center [941, 169] width 172 height 25
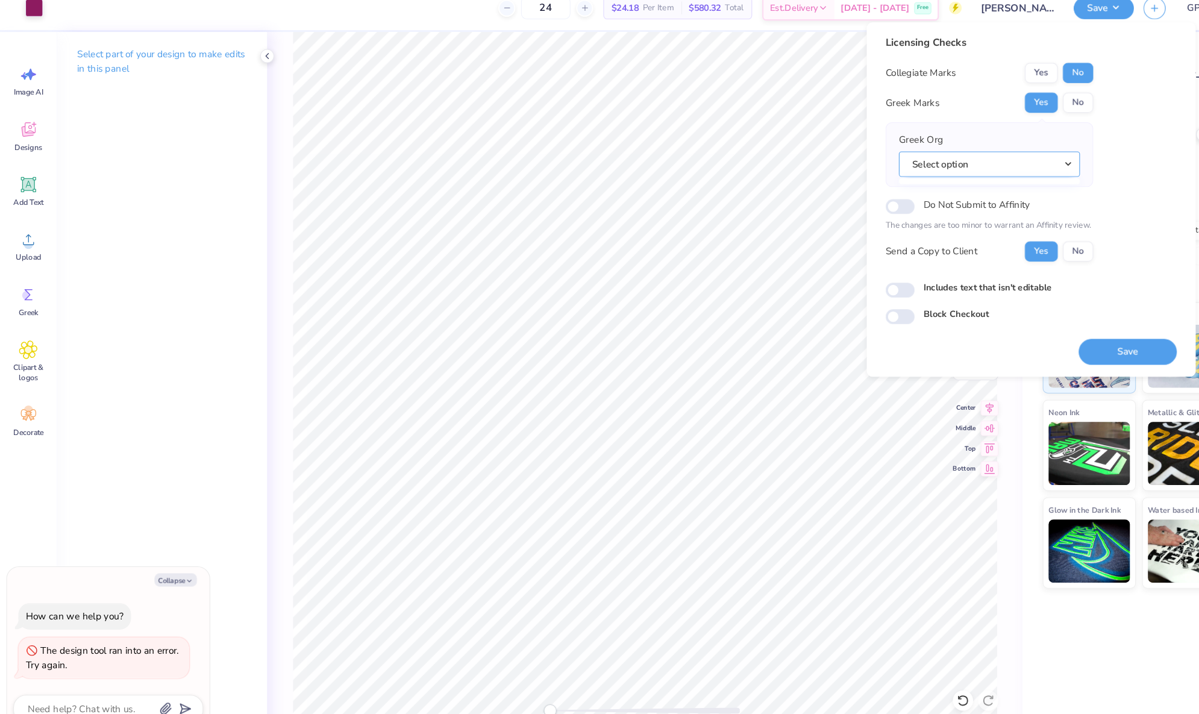
click at [914, 166] on button "Select option" at bounding box center [941, 169] width 172 height 25
click at [913, 160] on button "Select option" at bounding box center [941, 169] width 172 height 25
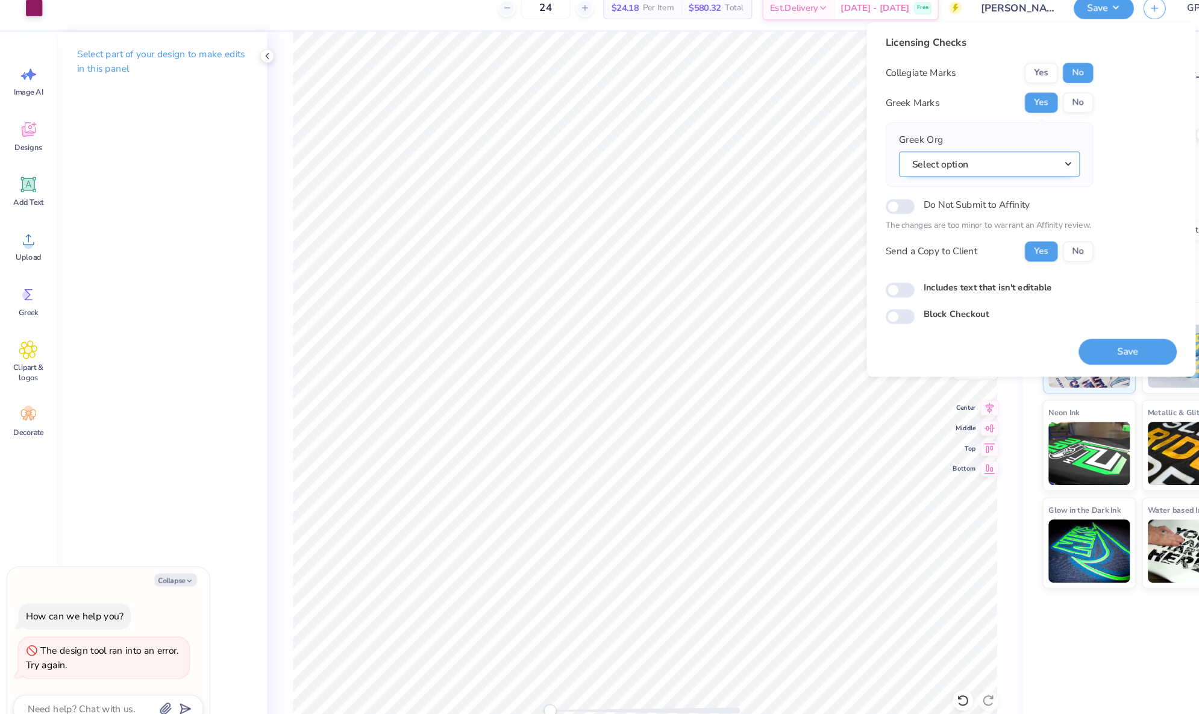
click at [913, 160] on button "Select option" at bounding box center [941, 169] width 172 height 25
click at [863, 290] on input "Includes text that isn't editable" at bounding box center [857, 289] width 28 height 14
checkbox input "true"
type textarea "x"
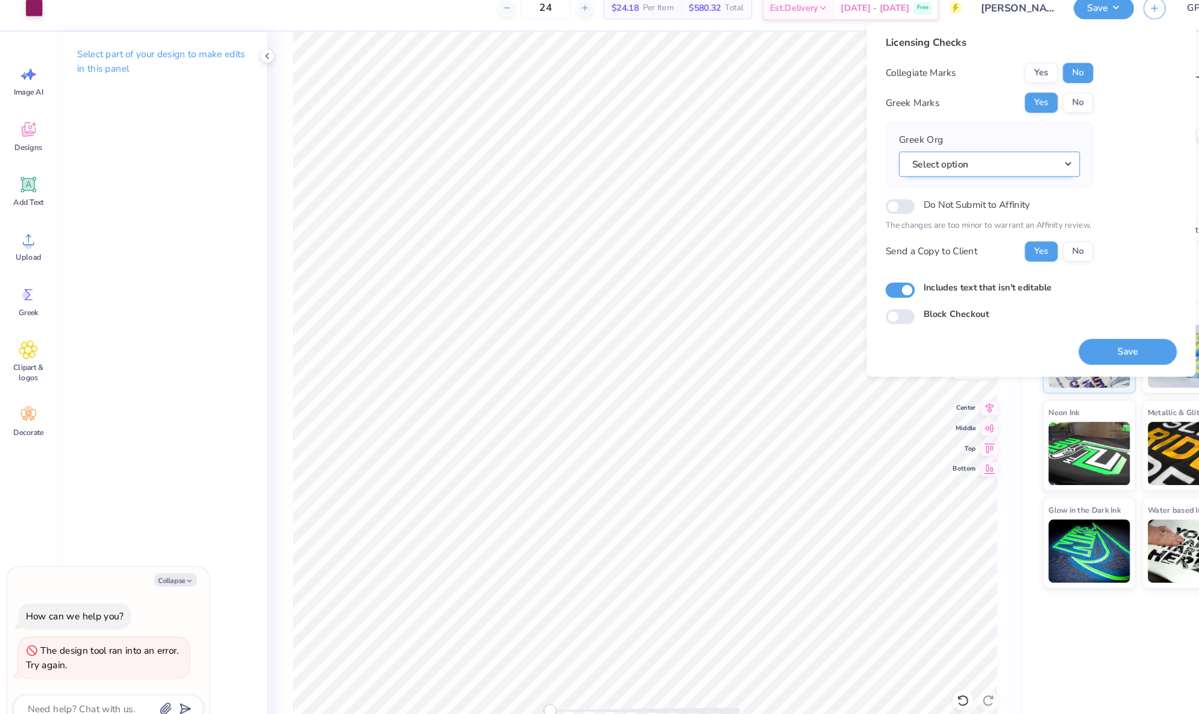
click at [945, 162] on button "Select option" at bounding box center [941, 169] width 172 height 25
click at [1115, 133] on div "Licensing Checks Collegiate Marks Yes No Greek Marks Yes No Greek Org Select op…" at bounding box center [981, 184] width 277 height 275
click at [1006, 167] on button "Select option" at bounding box center [941, 169] width 172 height 25
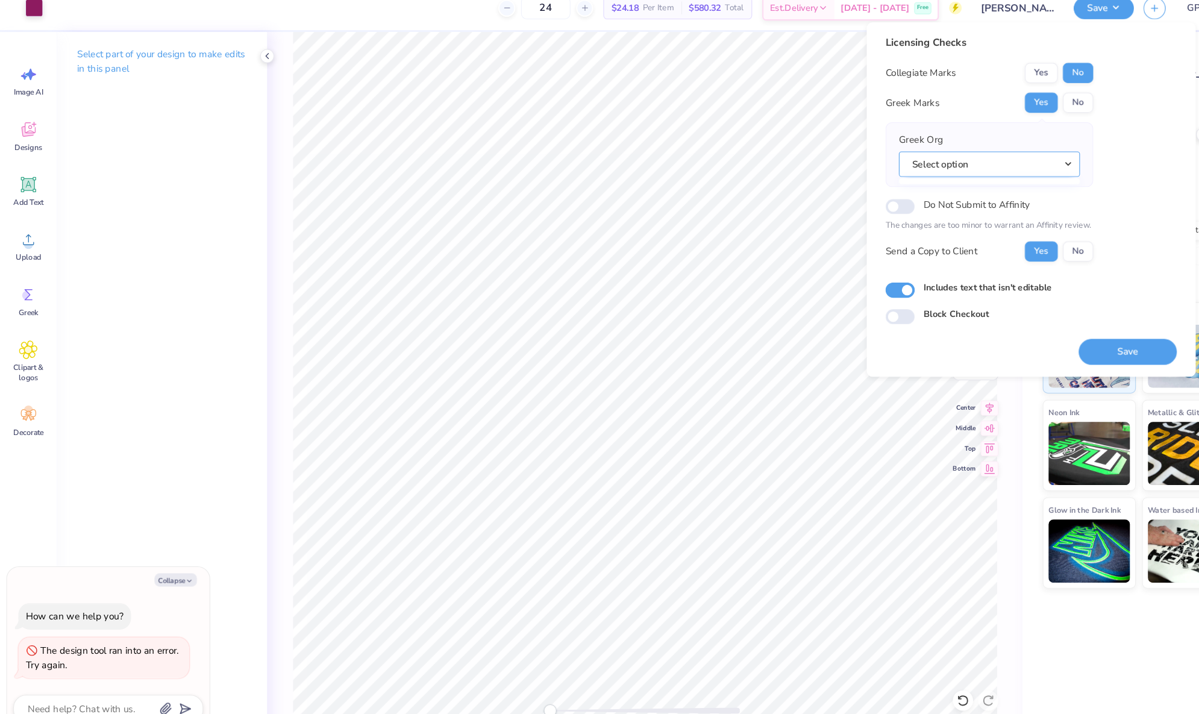
click at [1006, 167] on button "Select option" at bounding box center [941, 169] width 172 height 25
click at [1013, 183] on div at bounding box center [941, 186] width 172 height 6
click at [1013, 178] on button "Select option" at bounding box center [941, 169] width 172 height 25
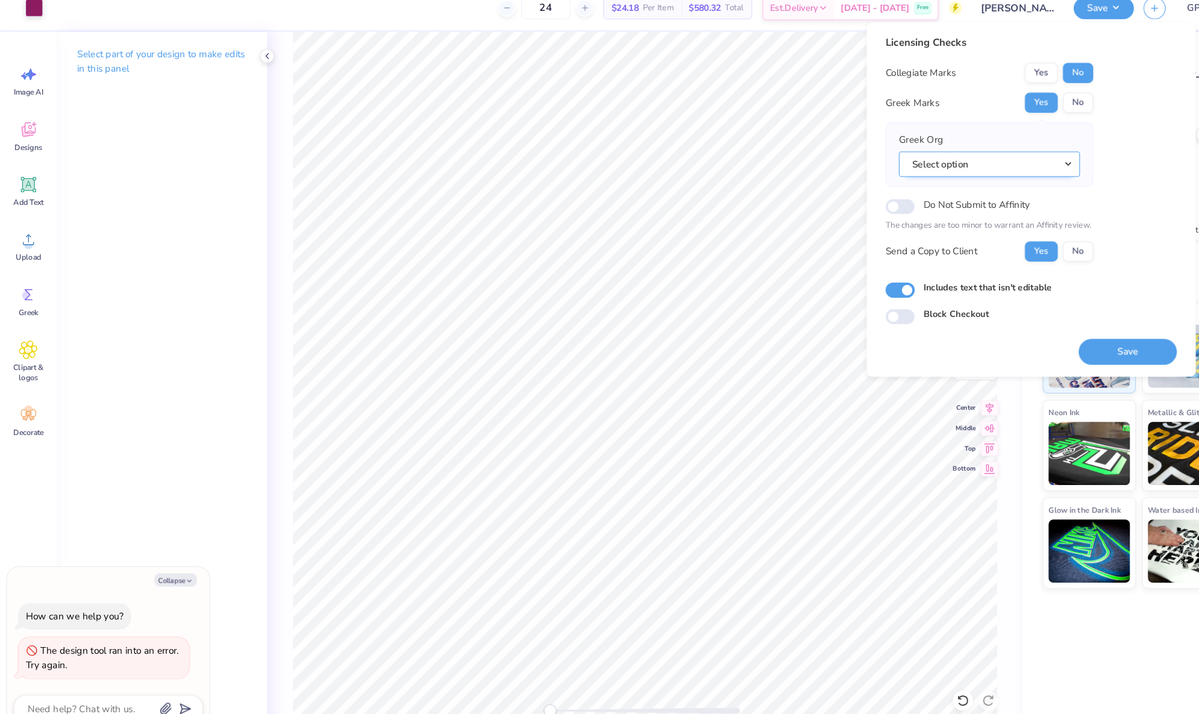
click at [1013, 178] on button "Select option" at bounding box center [941, 169] width 172 height 25
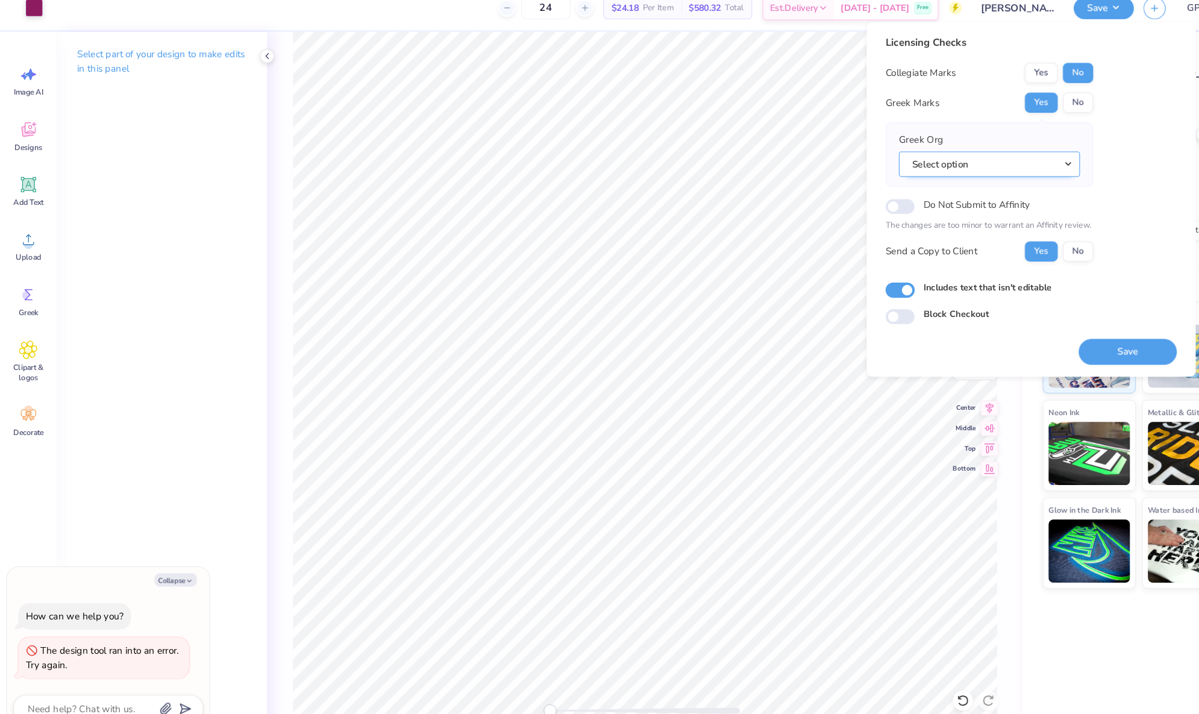
click at [1013, 178] on button "Select option" at bounding box center [941, 169] width 172 height 25
click at [1013, 179] on button "Select option" at bounding box center [941, 169] width 172 height 25
click at [912, 185] on div "Greek Org Select option" at bounding box center [942, 160] width 198 height 61
click at [913, 179] on button "Select option" at bounding box center [941, 169] width 172 height 25
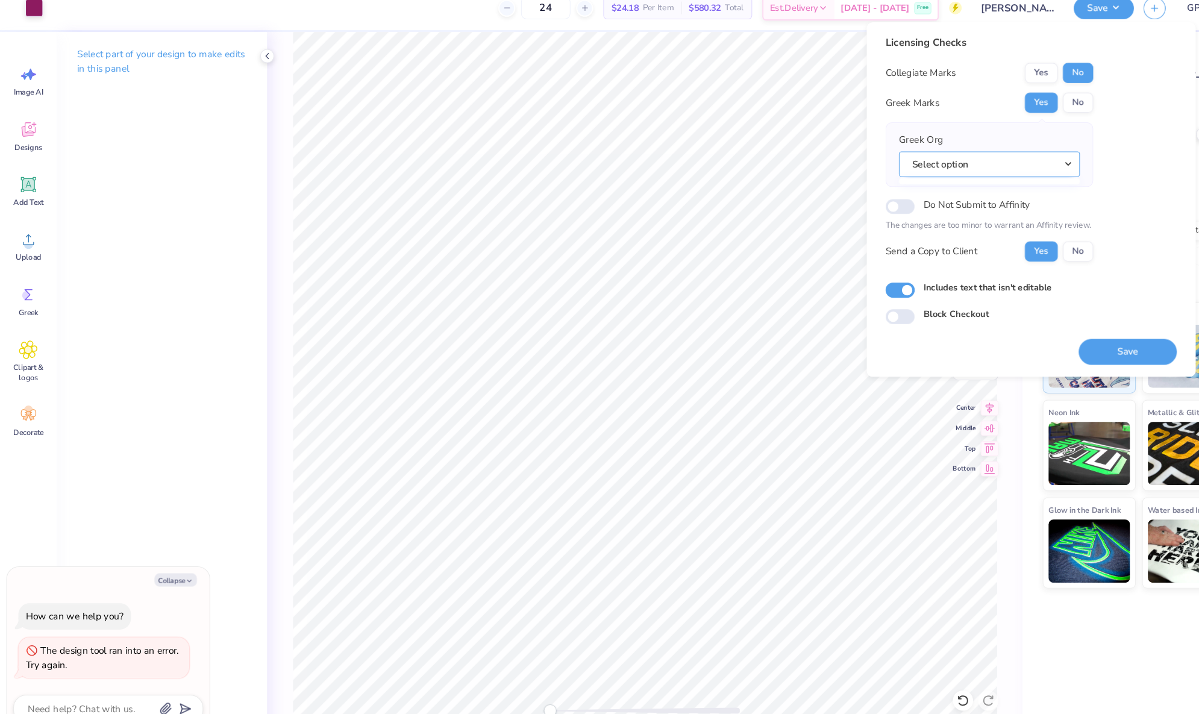
click at [913, 179] on button "Select option" at bounding box center [941, 169] width 172 height 25
click at [1082, 349] on button "Save" at bounding box center [1072, 348] width 93 height 25
type textarea "x"
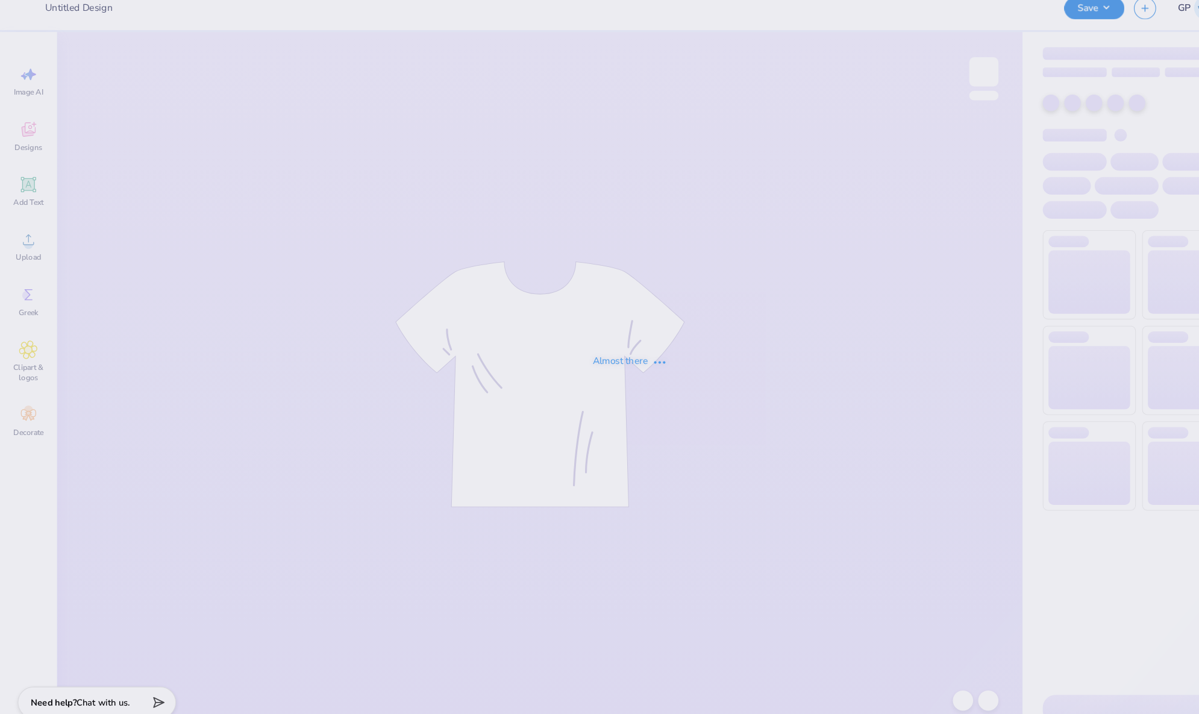
type input "[PERSON_NAME] : [GEOGRAPHIC_DATA]"
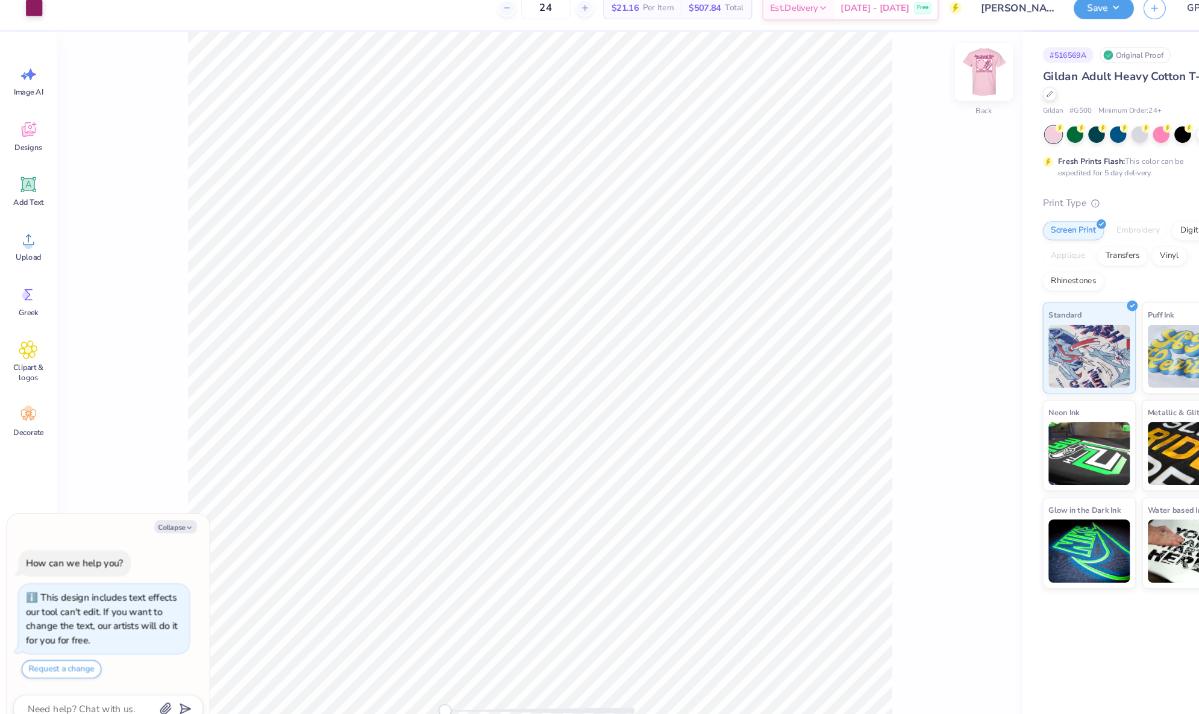
click at [929, 68] on img at bounding box center [936, 82] width 48 height 48
click at [1034, 22] on button "Save" at bounding box center [1050, 19] width 57 height 21
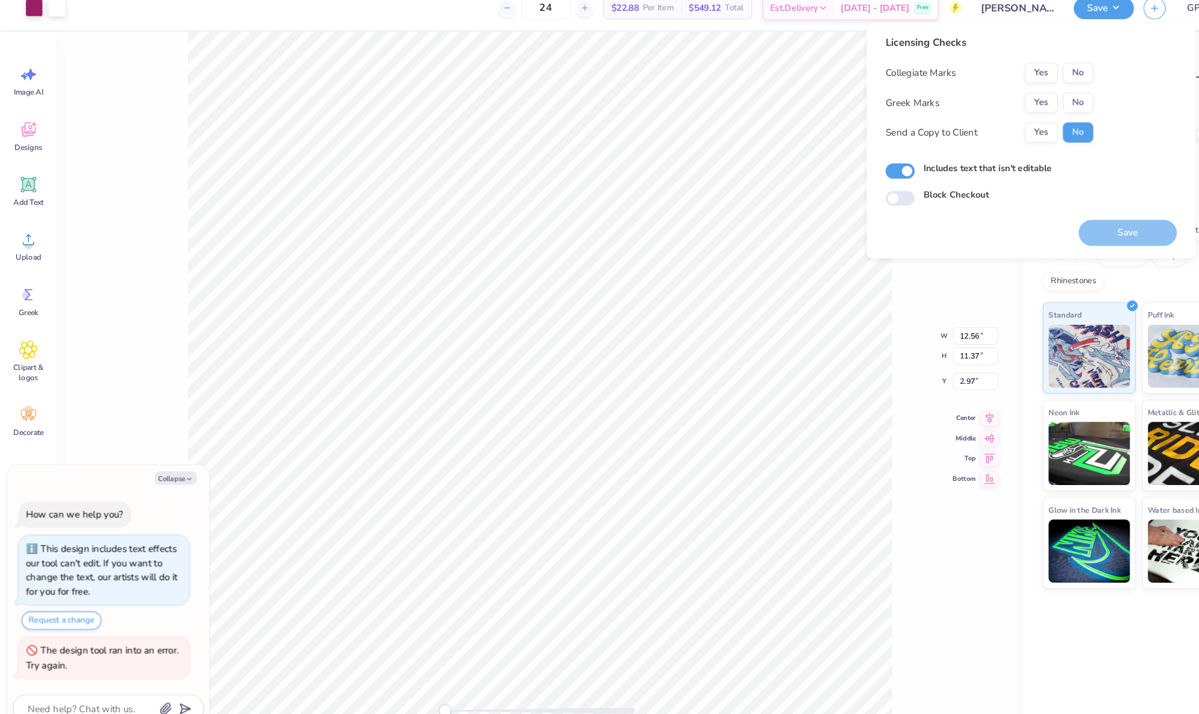
click at [1024, 98] on div "Collegiate Marks Yes No Greek Marks Yes No Send a Copy to Client Yes No" at bounding box center [942, 111] width 198 height 76
click at [1025, 88] on button "No" at bounding box center [1025, 82] width 29 height 19
click at [993, 114] on button "Yes" at bounding box center [990, 111] width 31 height 19
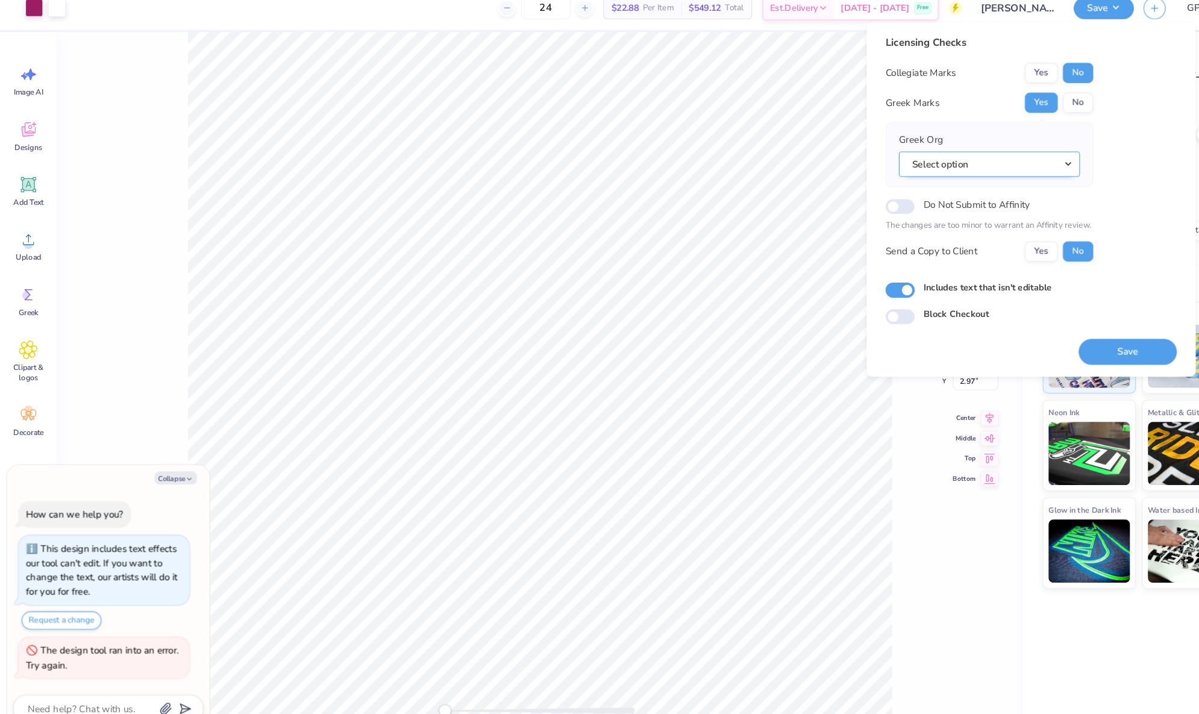
click at [958, 172] on button "Select option" at bounding box center [941, 169] width 172 height 25
click at [1003, 172] on button "Select option" at bounding box center [941, 169] width 172 height 25
click at [1055, 156] on div "Licensing Checks Collegiate Marks Yes No Greek Marks Yes No Greek Org Select op…" at bounding box center [981, 184] width 277 height 275
click at [1014, 173] on button "Select option" at bounding box center [941, 169] width 172 height 25
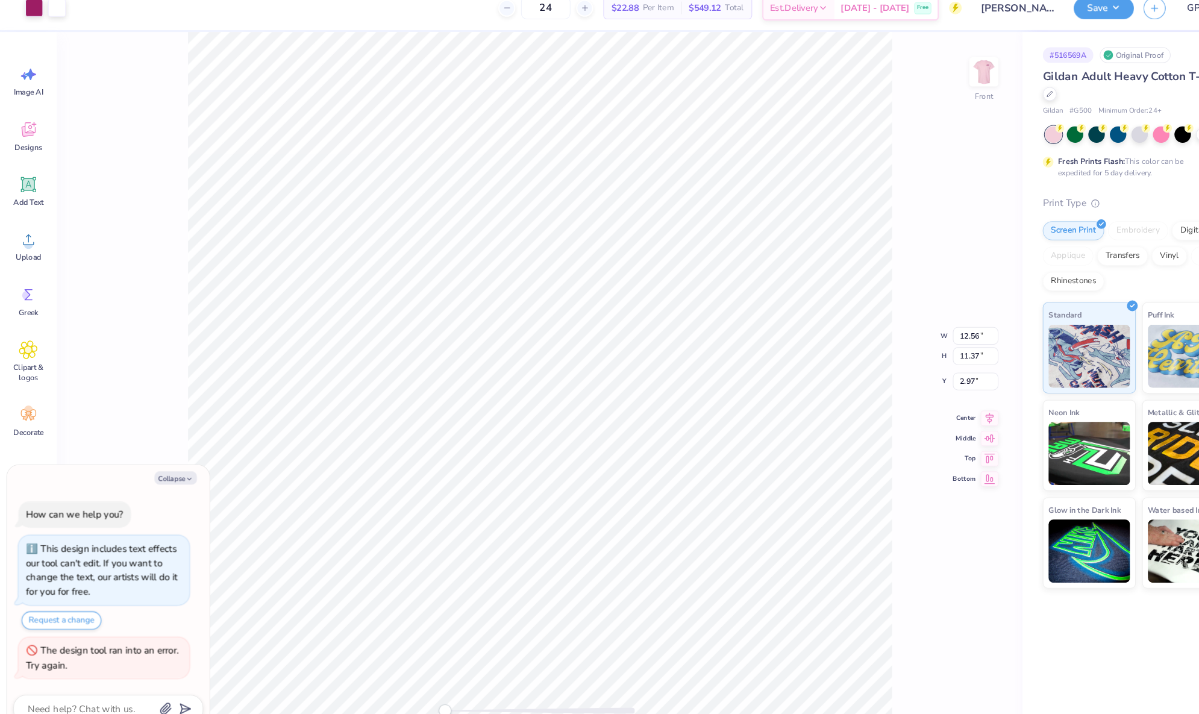
type textarea "x"
click at [931, 329] on input "12.56" at bounding box center [928, 333] width 43 height 17
type input "12"
type textarea "x"
type input "11.46"
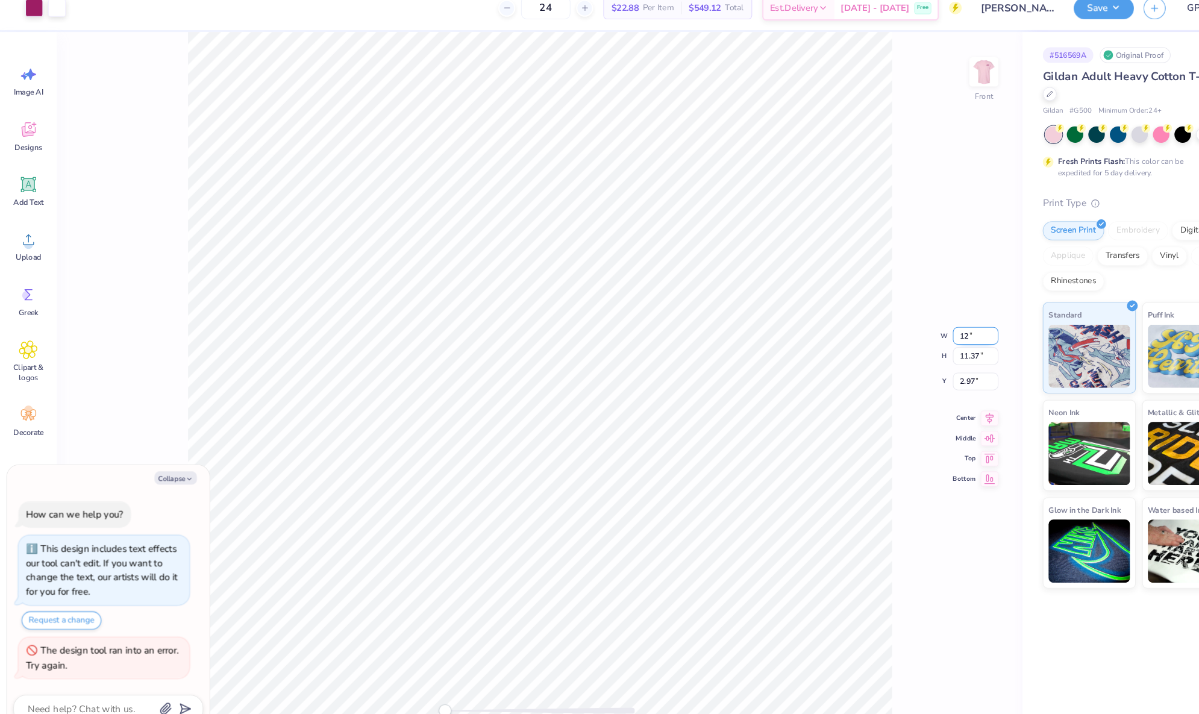
type input "10.64"
type input "3.26"
type textarea "x"
click at [927, 323] on input "11.46" at bounding box center [928, 323] width 43 height 17
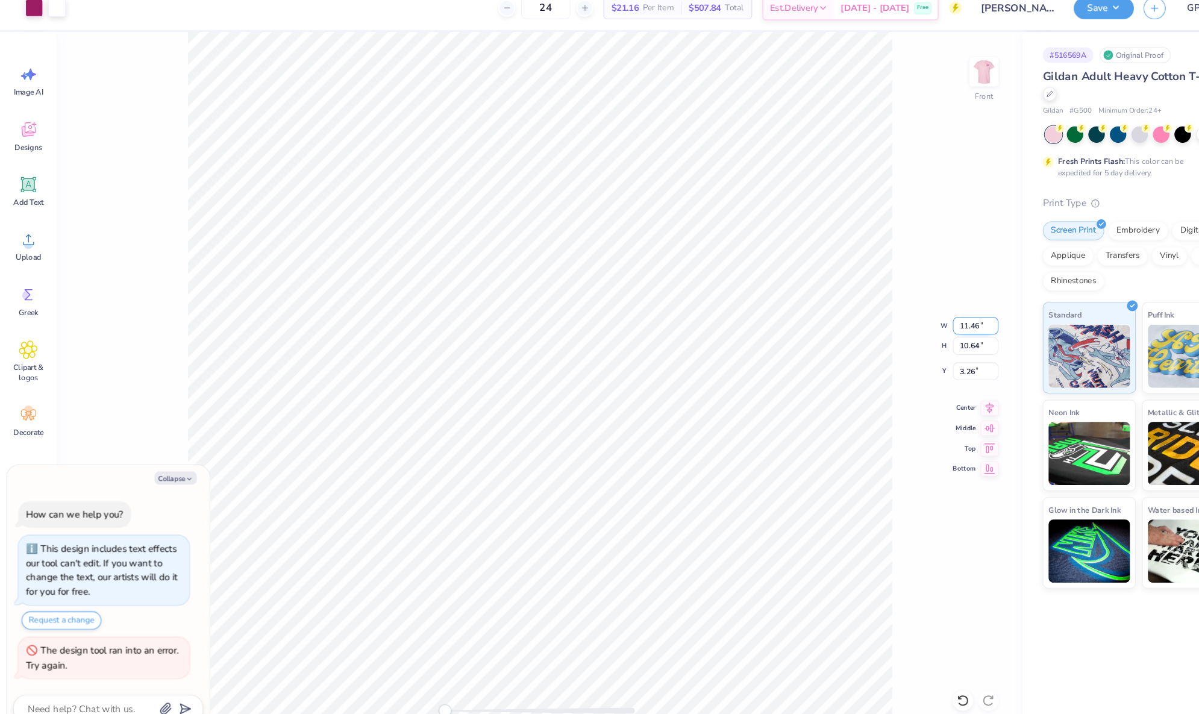
click at [927, 323] on input "11.46" at bounding box center [928, 323] width 43 height 17
type input "12"
click at [932, 367] on input "3.26" at bounding box center [928, 366] width 43 height 17
type textarea "x"
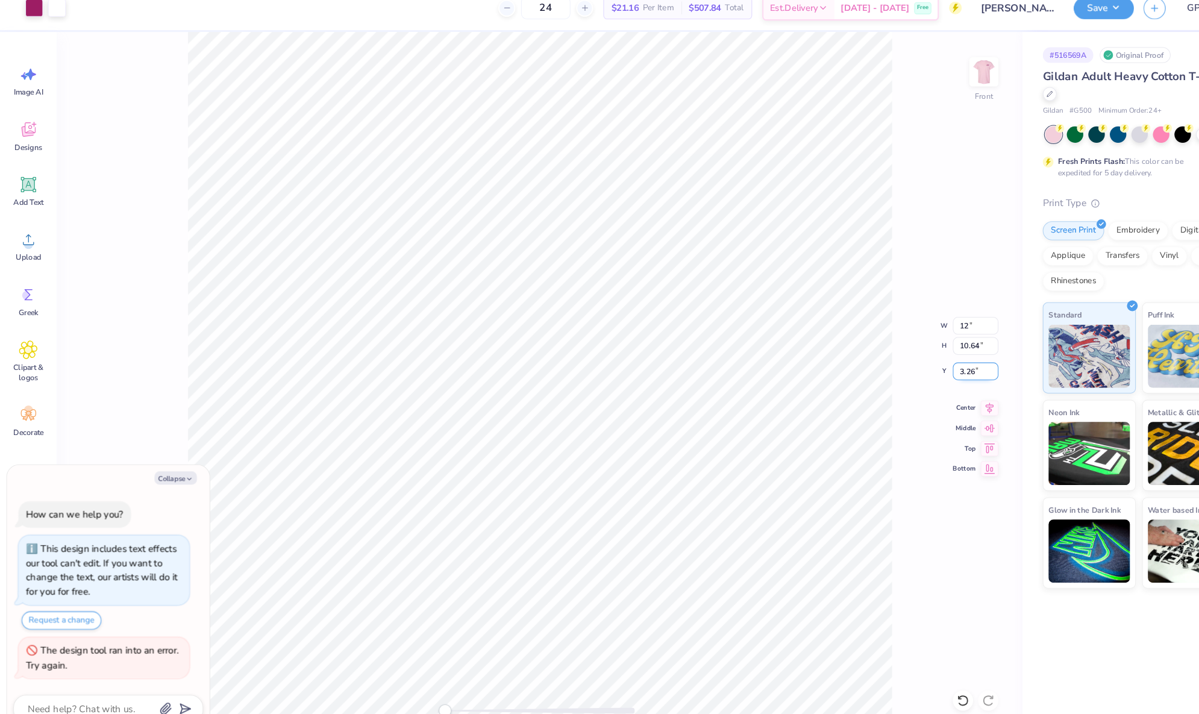
type input "12.56"
type input "11.37"
click at [932, 367] on input "2.97" at bounding box center [928, 366] width 43 height 17
type input "2"
type input "3"
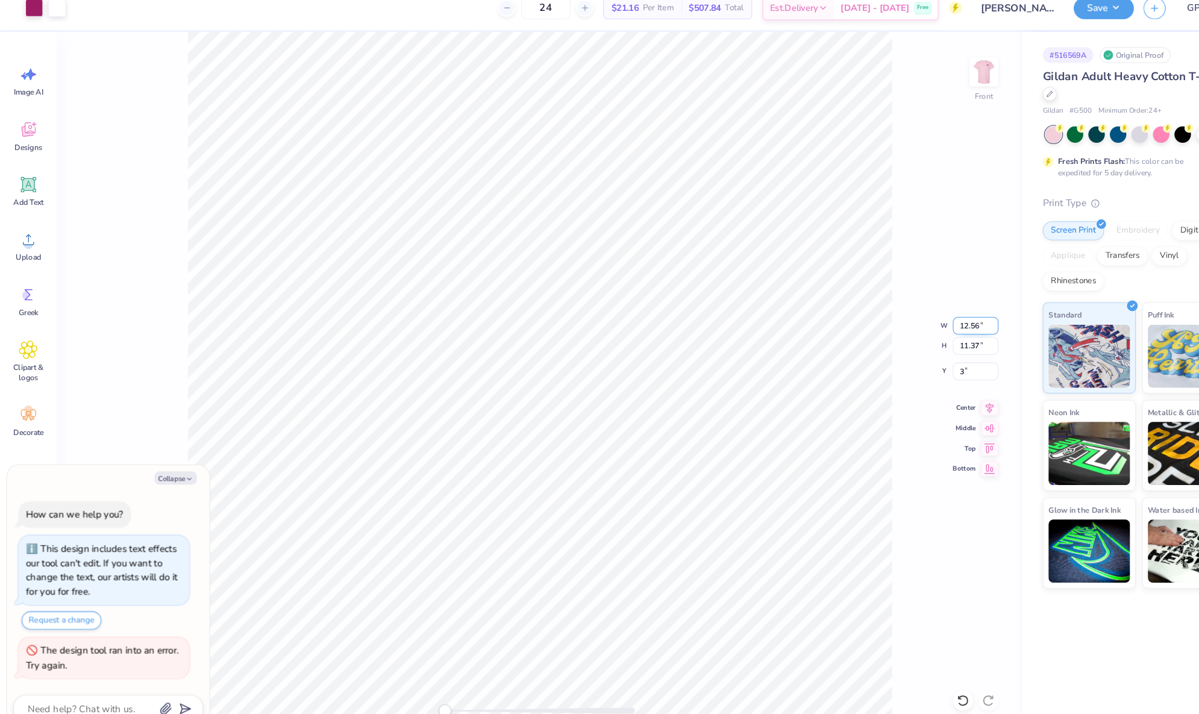
click at [925, 325] on input "12.56" at bounding box center [928, 323] width 43 height 17
type textarea "x"
type input "3.00"
click at [925, 325] on input "12.56" at bounding box center [928, 323] width 43 height 17
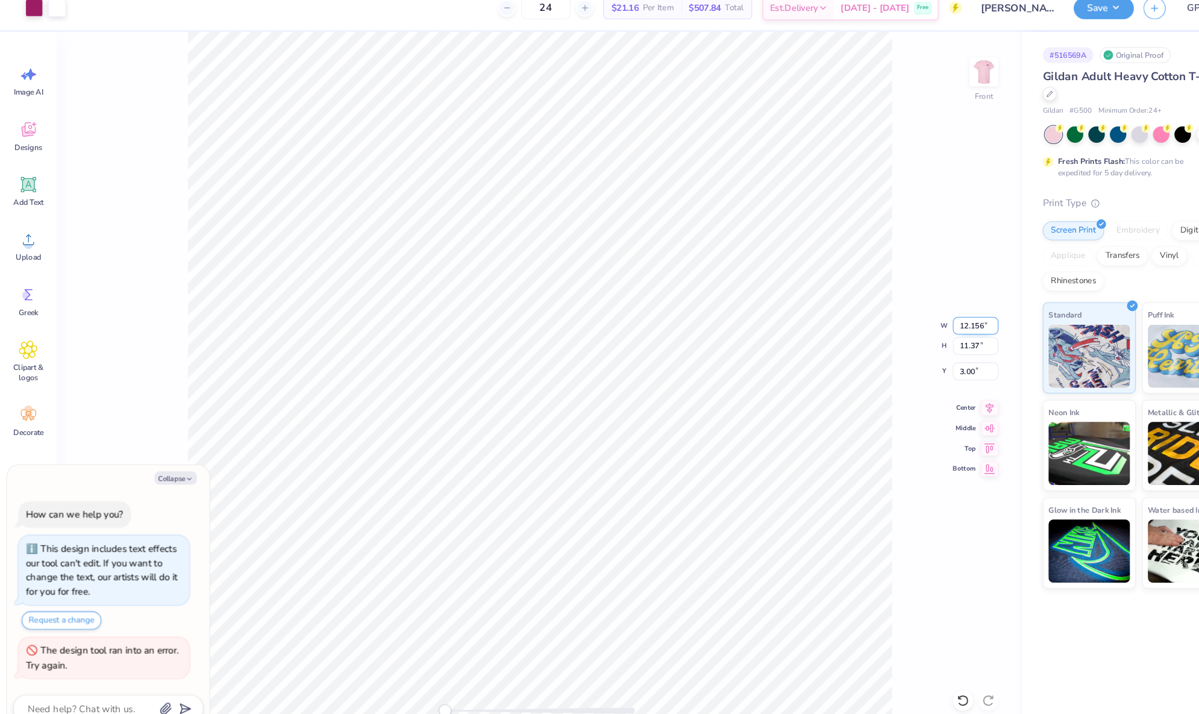
click at [925, 325] on input "12.156" at bounding box center [928, 323] width 43 height 17
type input "12"
type textarea "x"
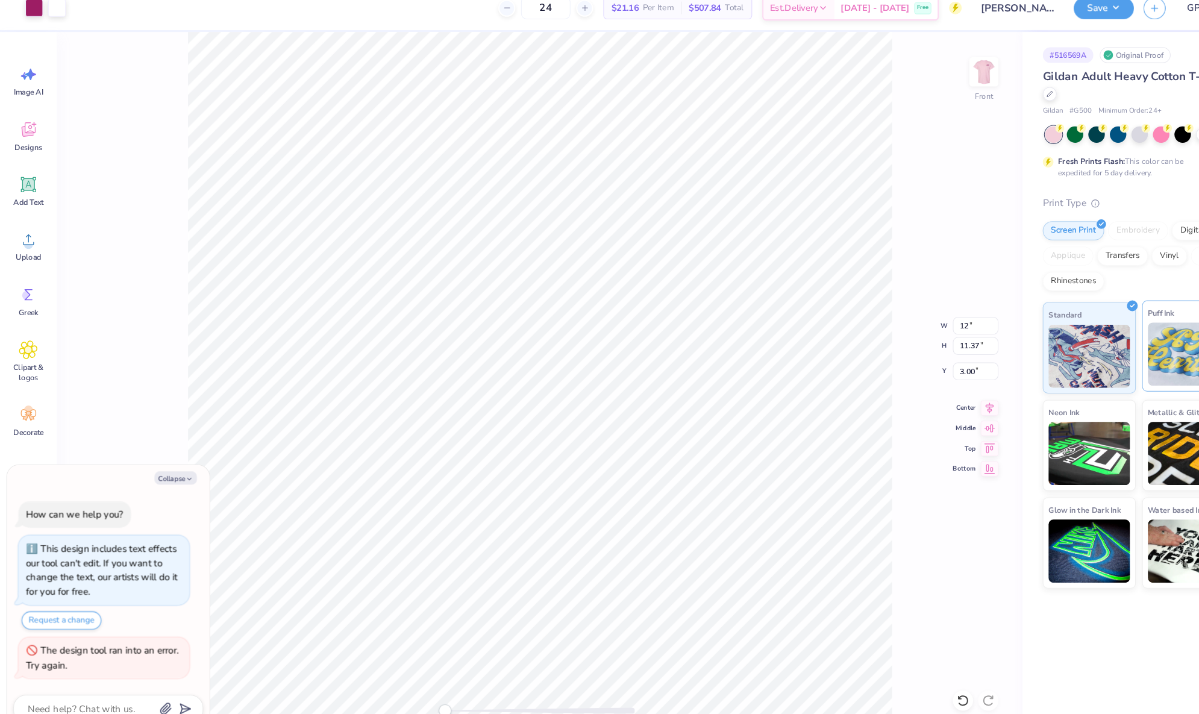
type input "11.46"
type input "10.64"
click at [926, 365] on input "3.29" at bounding box center [928, 366] width 43 height 17
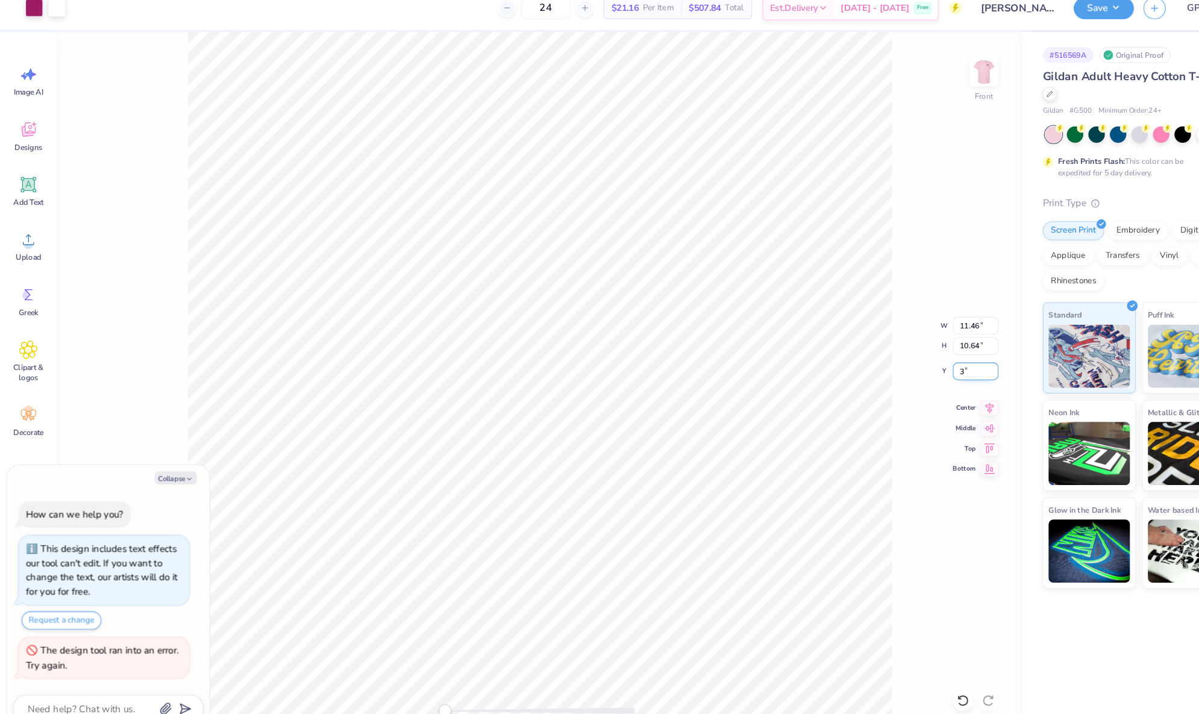
type input "3"
type textarea "x"
type input "3.00"
click at [929, 322] on input "11.46" at bounding box center [928, 323] width 43 height 17
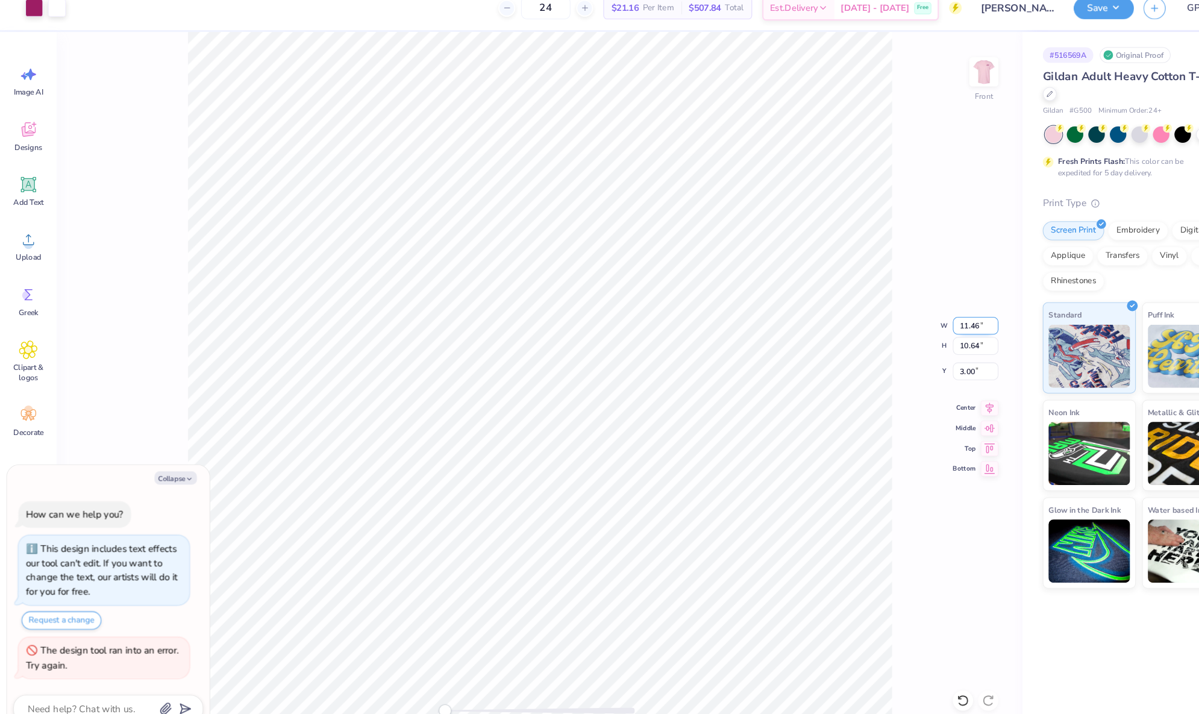
click at [929, 322] on input "11.46" at bounding box center [928, 323] width 43 height 17
type input "12"
type textarea "x"
type input "12.56"
type input "11.37"
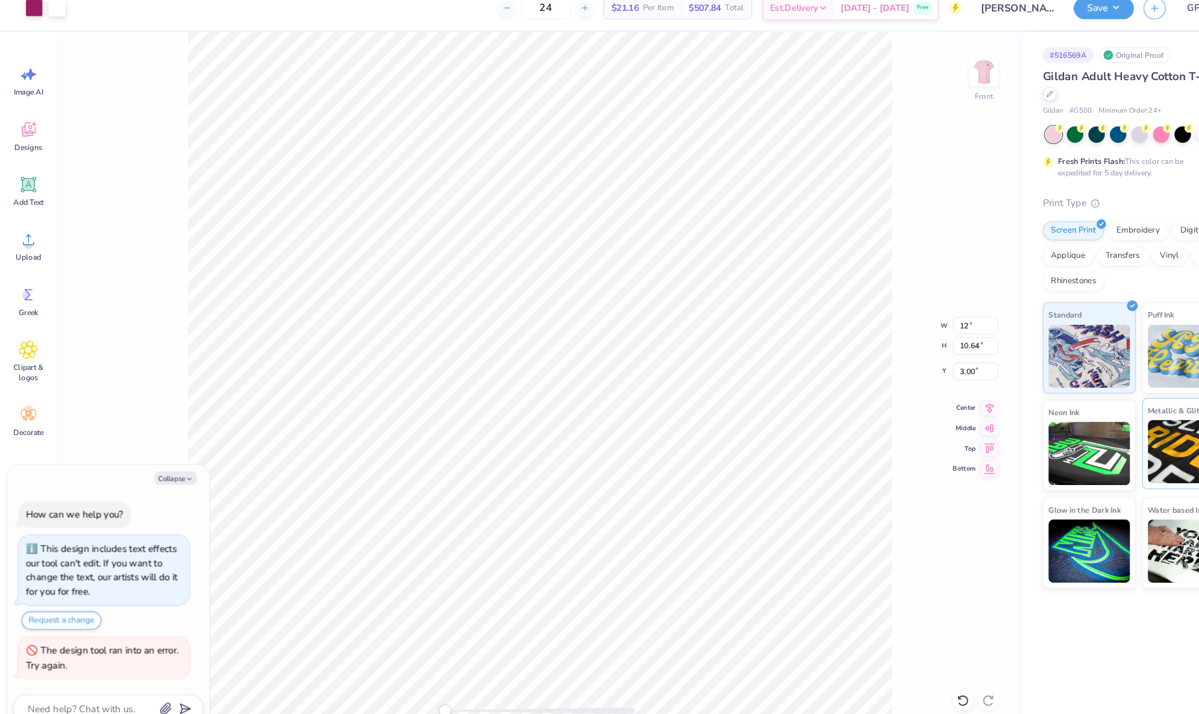
type input "2.71"
